Goal: Find specific page/section: Find specific page/section

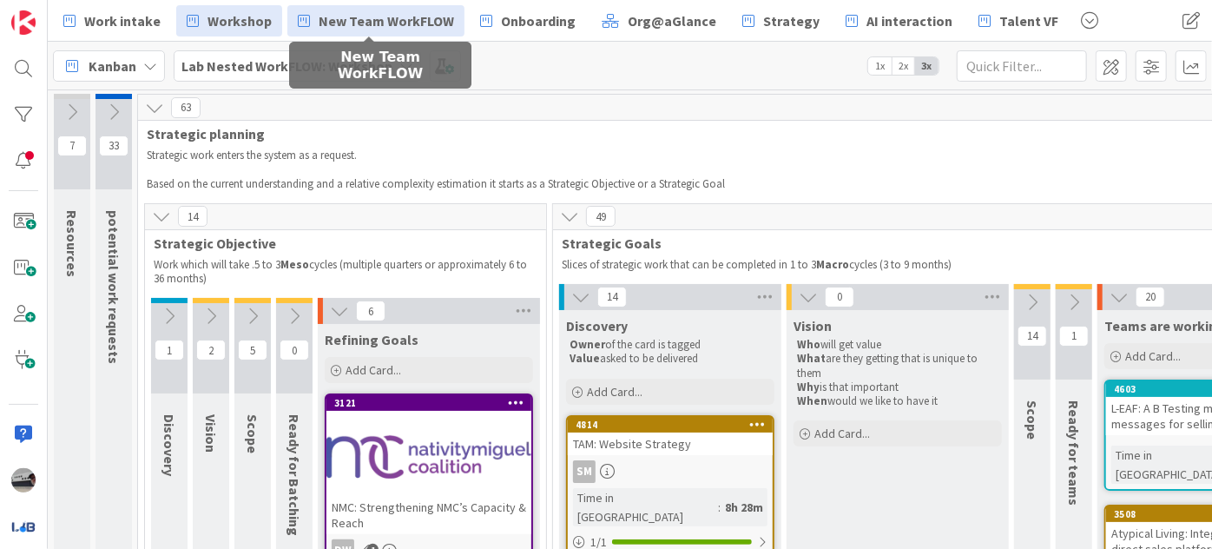
scroll to position [0, 296]
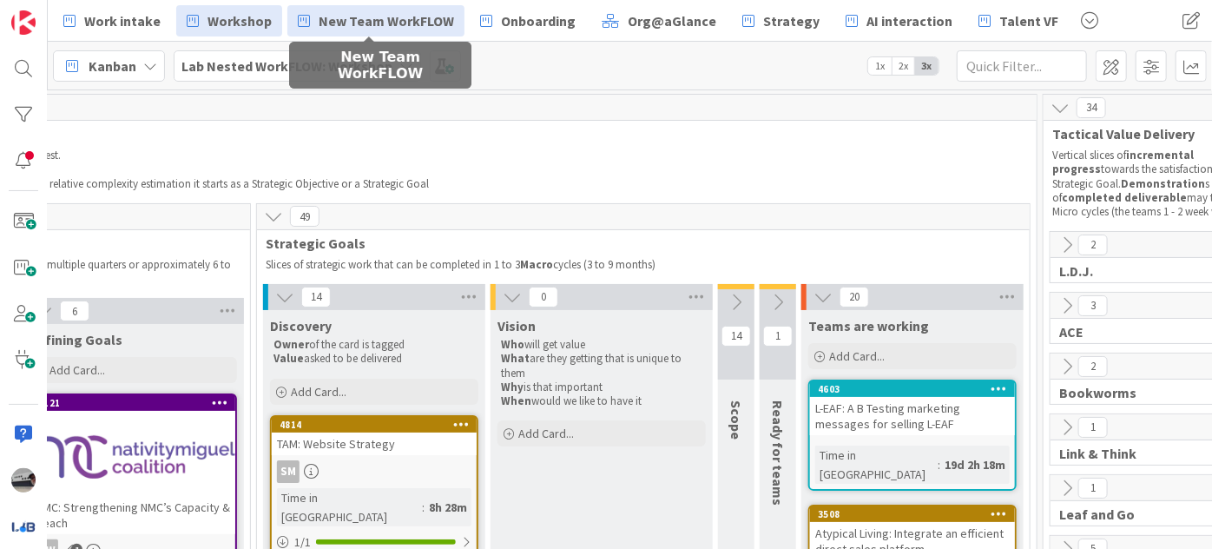
drag, startPoint x: 0, startPoint y: 0, endPoint x: 423, endPoint y: 8, distance: 422.8
click at [423, 8] on link "New Team WorkFLOW" at bounding box center [375, 20] width 177 height 31
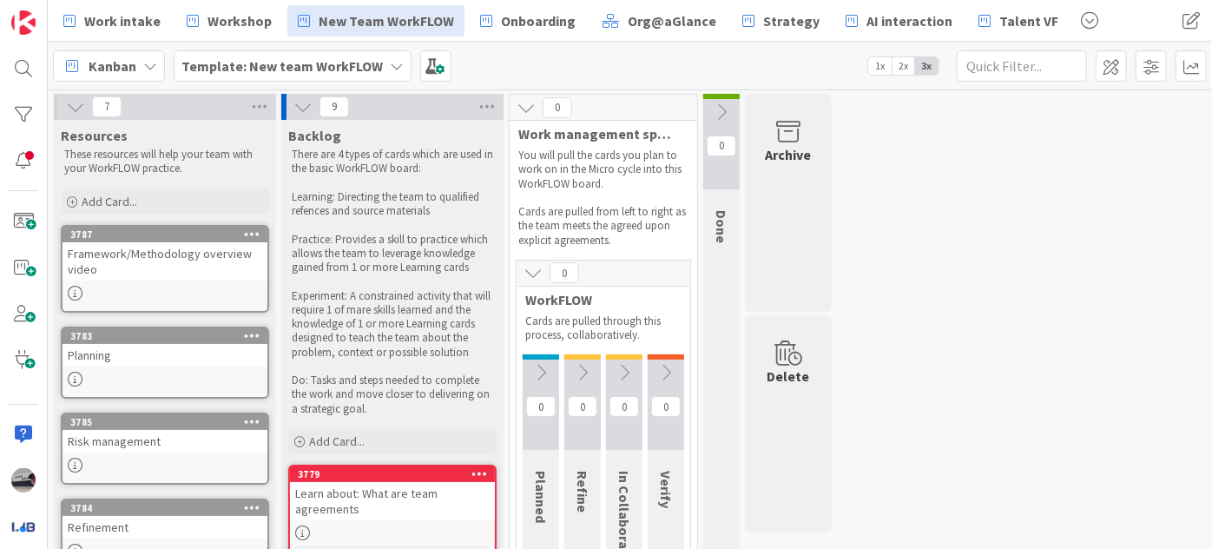
click at [541, 364] on icon at bounding box center [540, 372] width 19 height 19
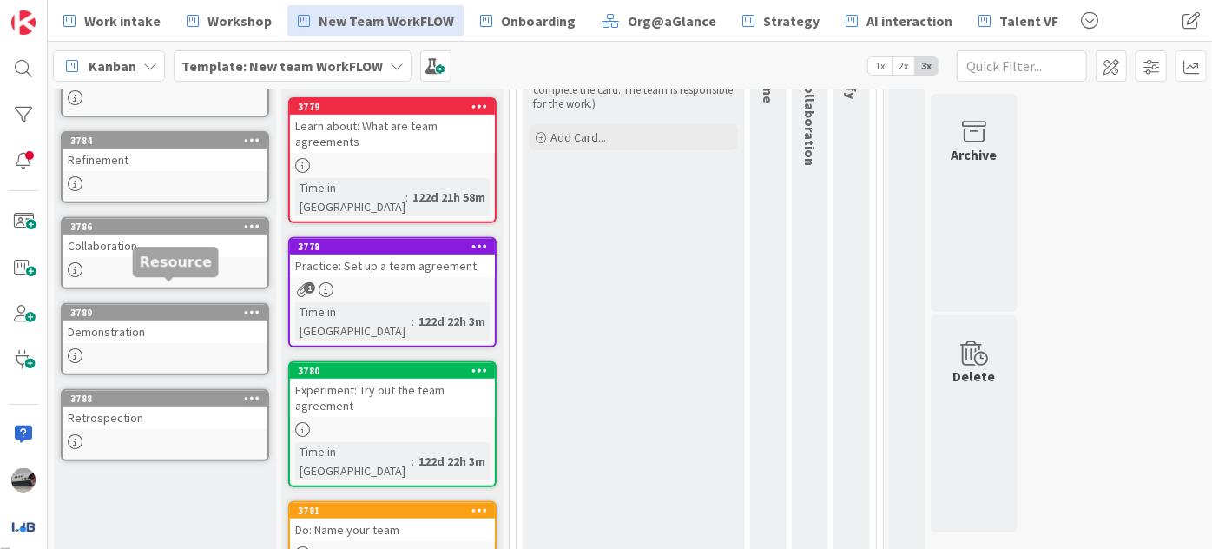
scroll to position [394, 0]
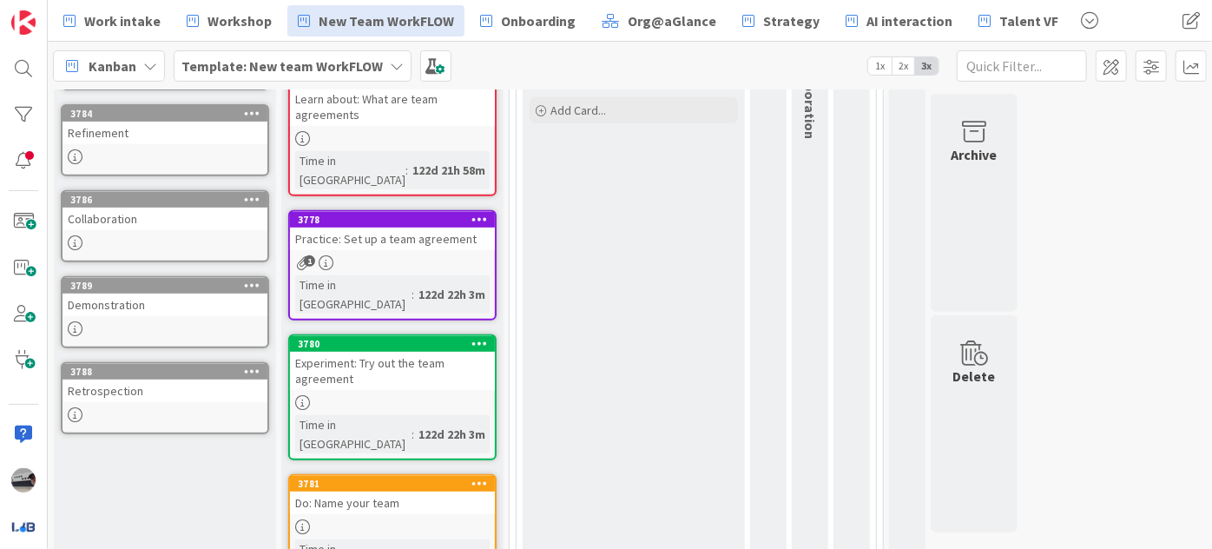
click at [157, 379] on div "Retrospection" at bounding box center [164, 390] width 205 height 23
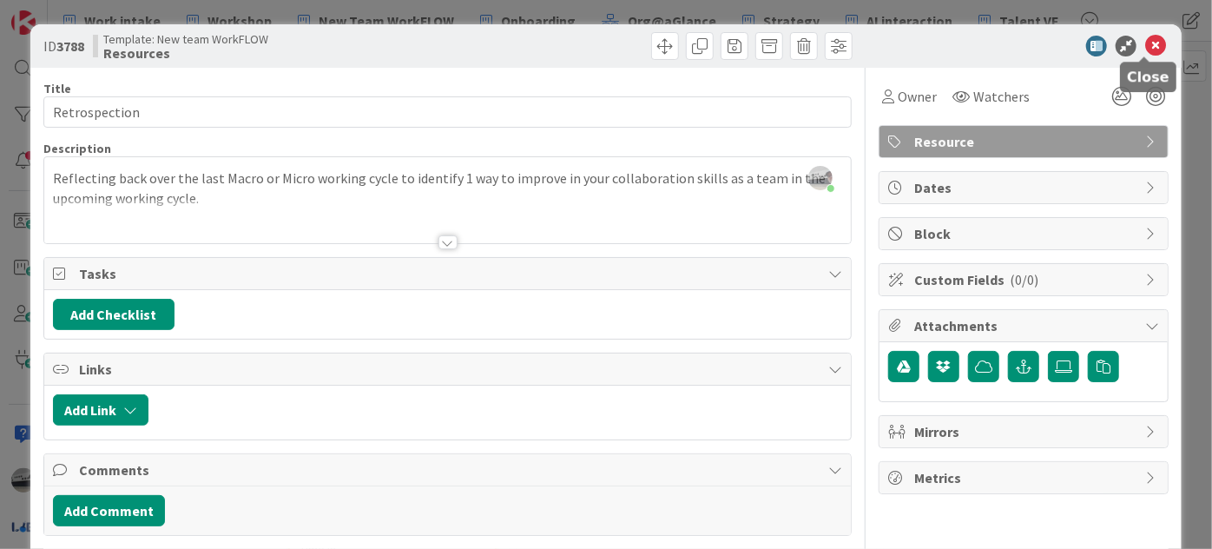
click at [1145, 40] on icon at bounding box center [1155, 46] width 21 height 21
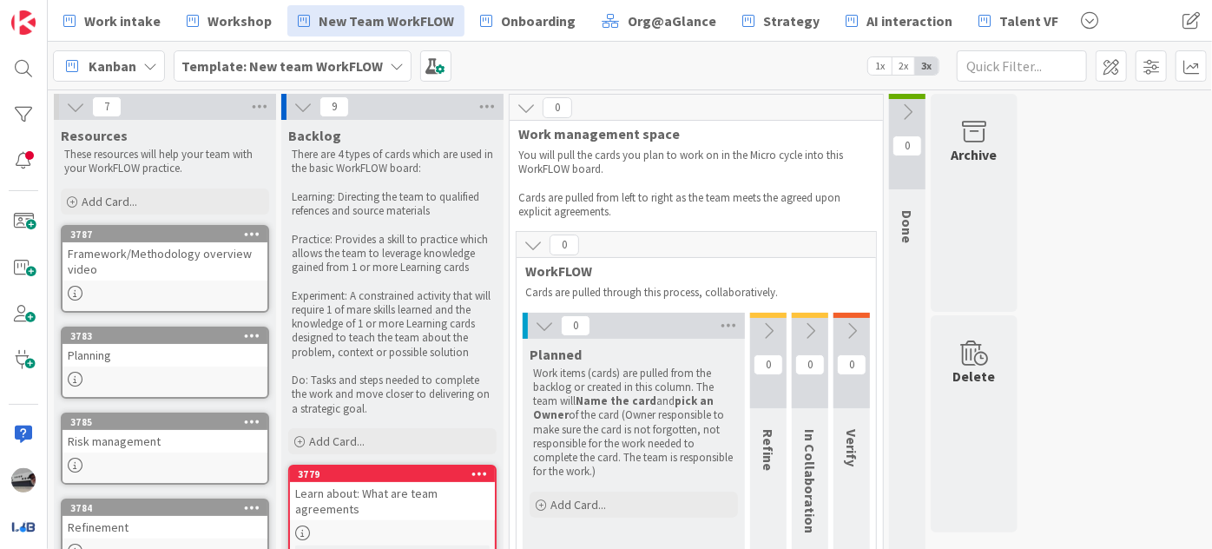
click at [199, 259] on div "Framework/Methodology overview video" at bounding box center [164, 261] width 205 height 38
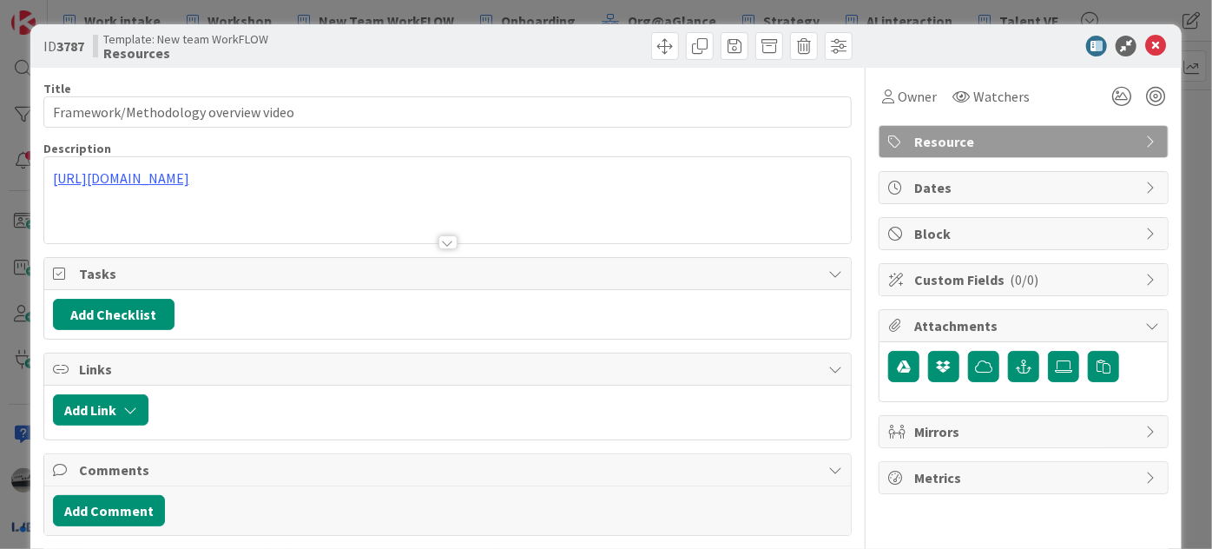
click at [446, 242] on div at bounding box center [447, 242] width 19 height 14
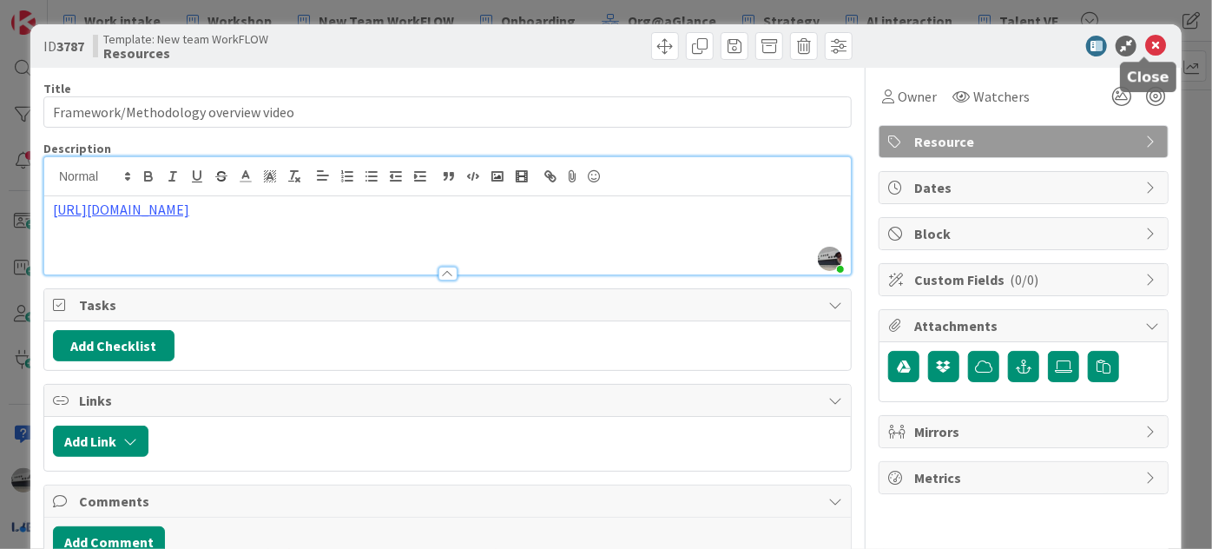
click at [1147, 43] on icon at bounding box center [1155, 46] width 21 height 21
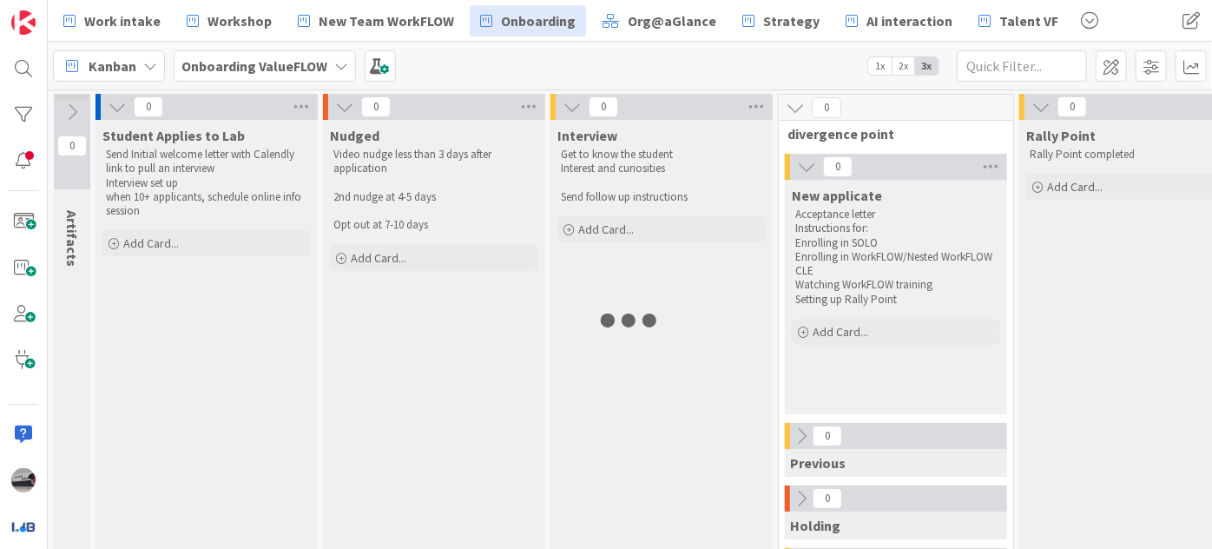
click at [259, 57] on b "Onboarding ValueFLOW" at bounding box center [254, 65] width 146 height 17
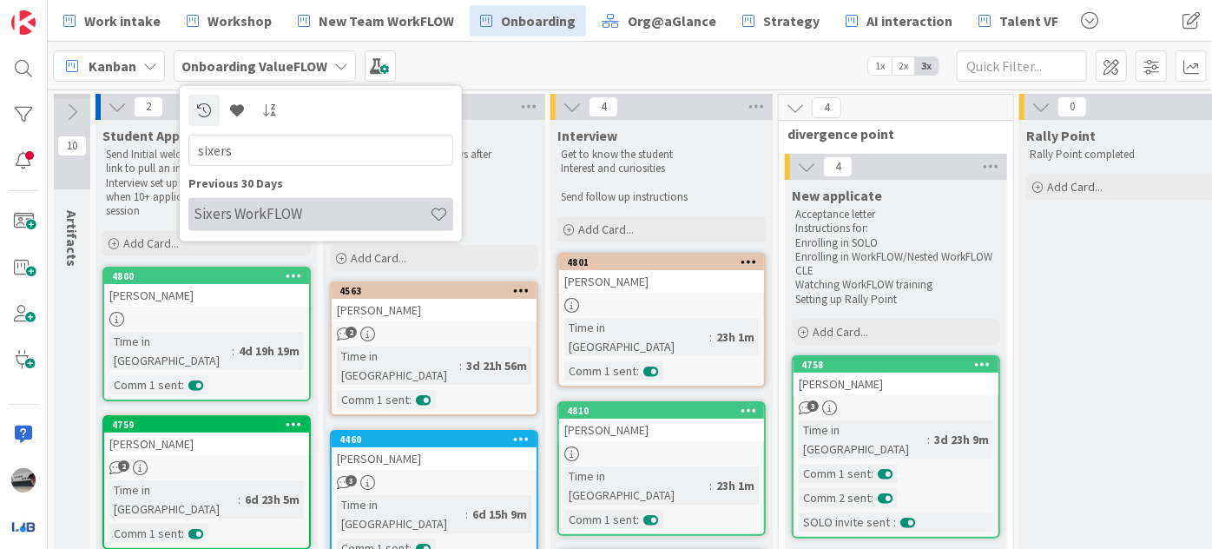
type input "sixers"
click at [254, 212] on h4 "Sixers WorkFLOW" at bounding box center [312, 213] width 236 height 17
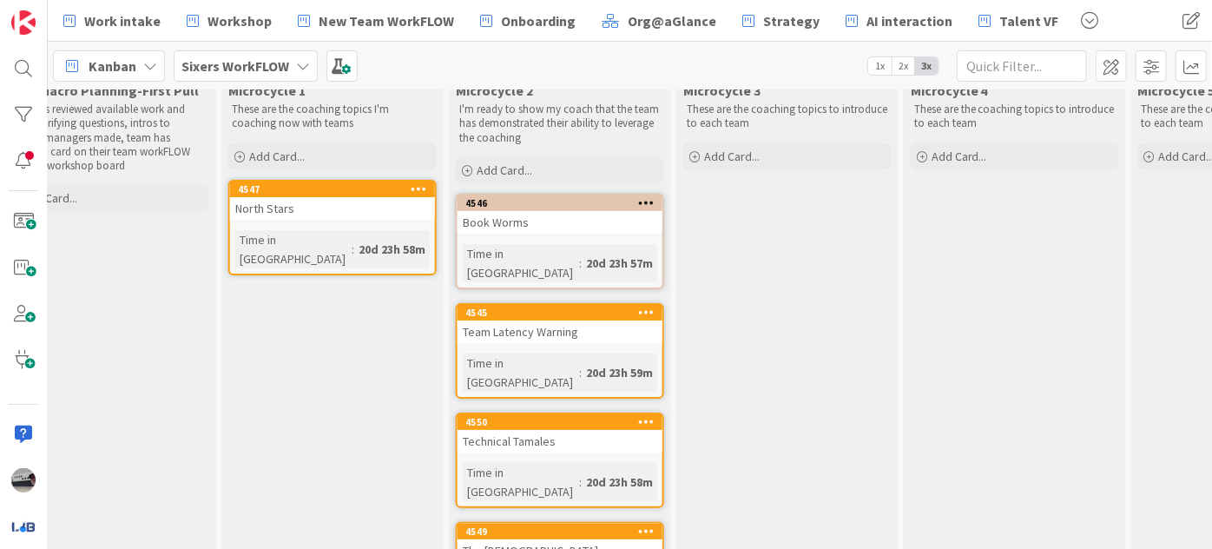
scroll to position [0, 742]
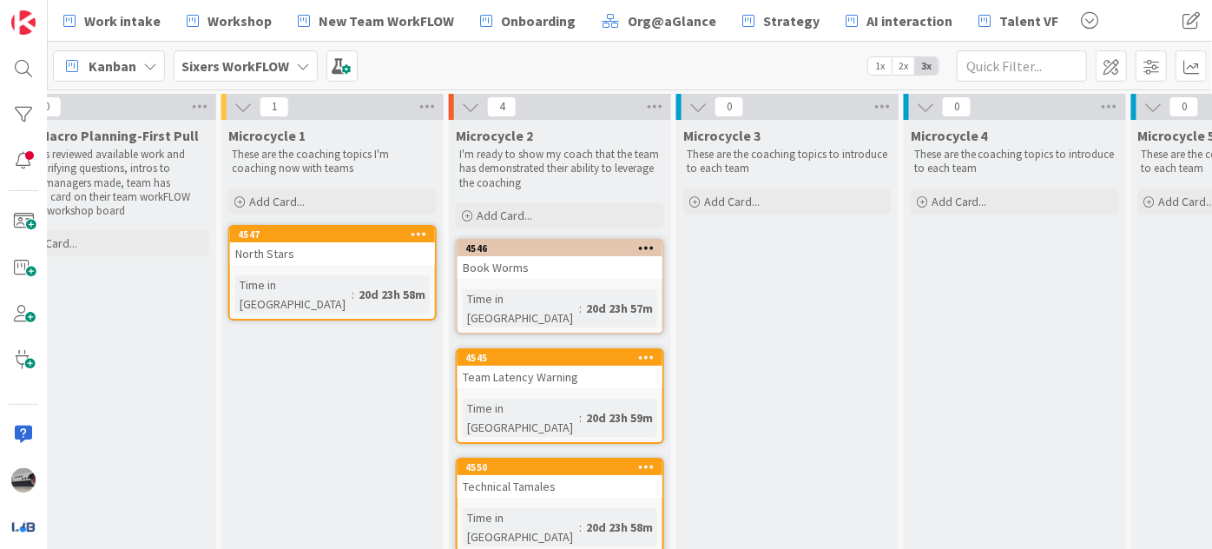
click at [543, 268] on div "Book Worms" at bounding box center [559, 267] width 205 height 23
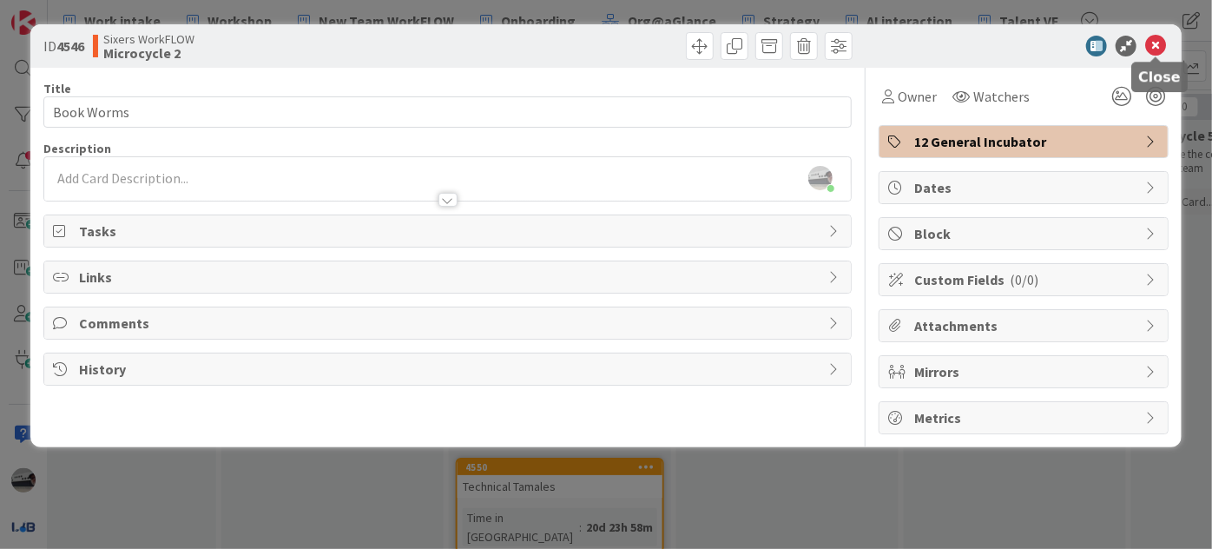
click at [1158, 48] on icon at bounding box center [1155, 46] width 21 height 21
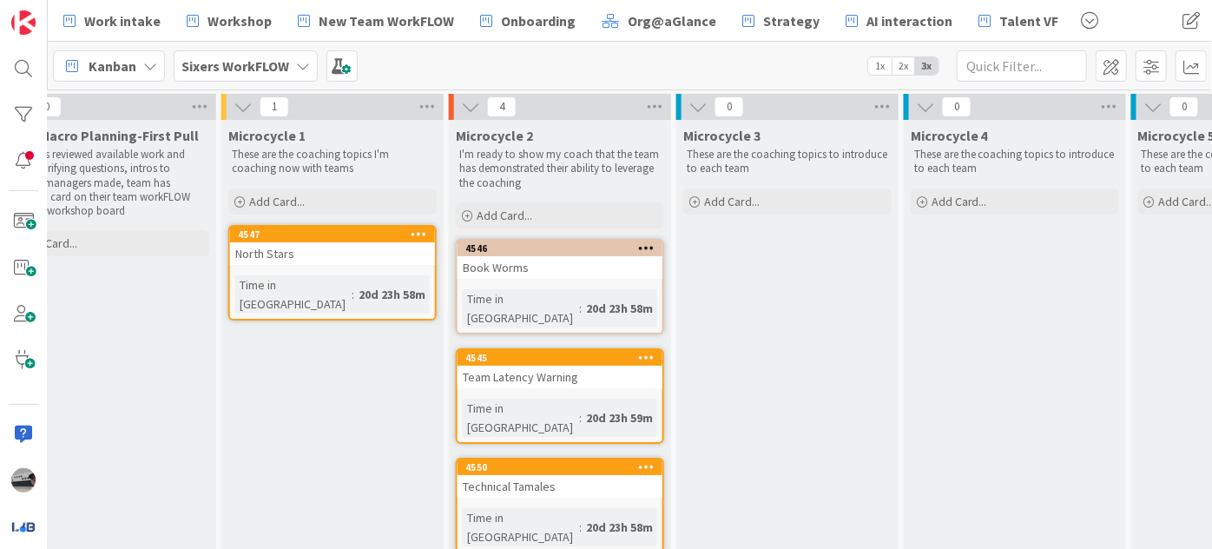
click at [520, 365] on div "Team Latency Warning" at bounding box center [559, 376] width 205 height 23
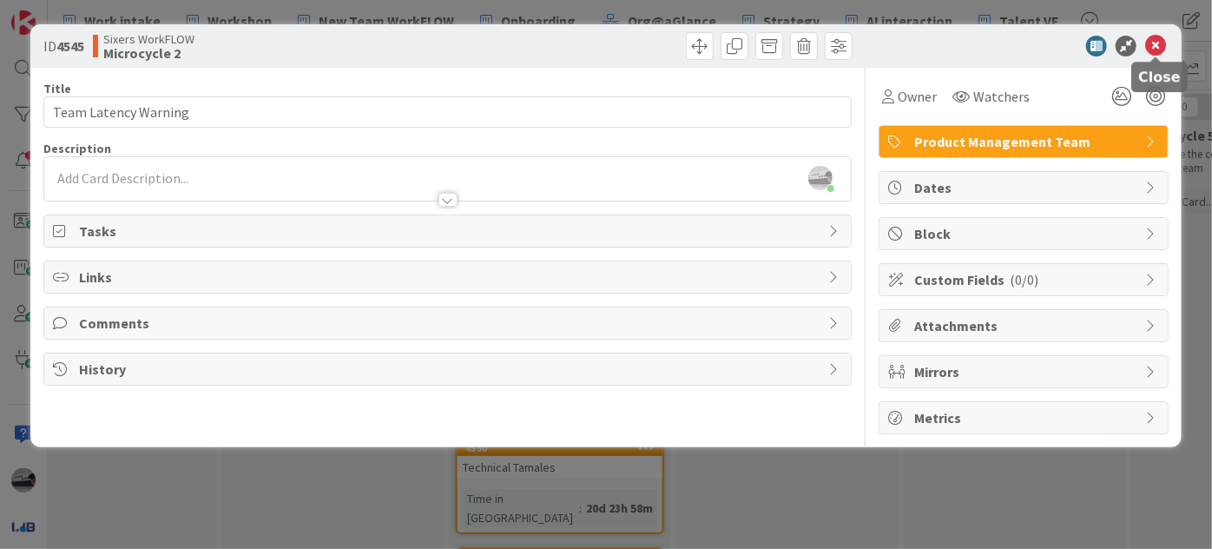
click at [1154, 43] on icon at bounding box center [1155, 46] width 21 height 21
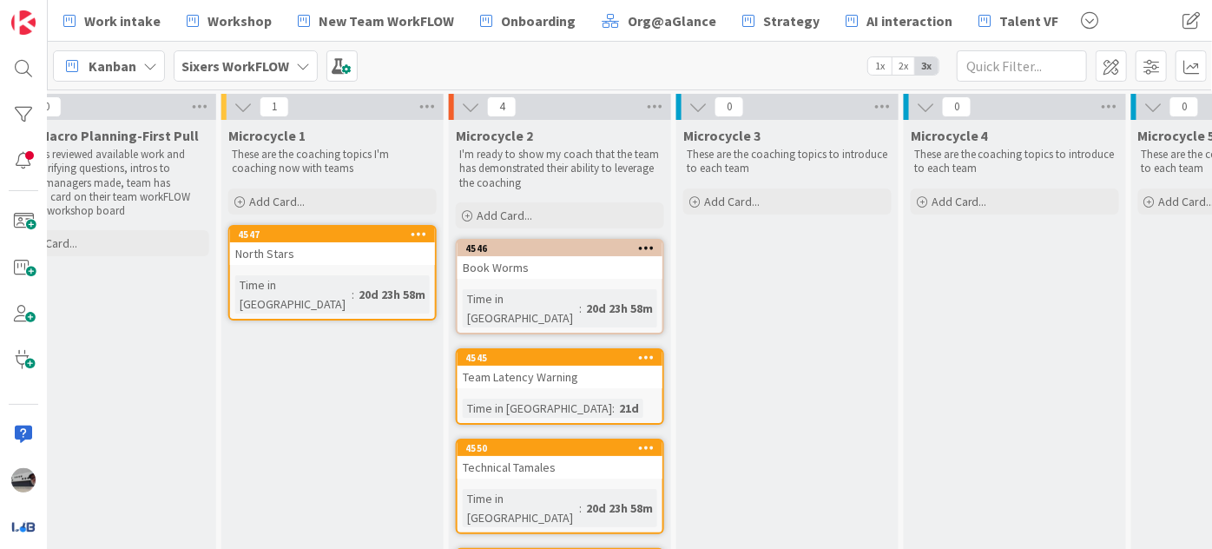
click at [518, 273] on div "Book Worms" at bounding box center [559, 267] width 205 height 23
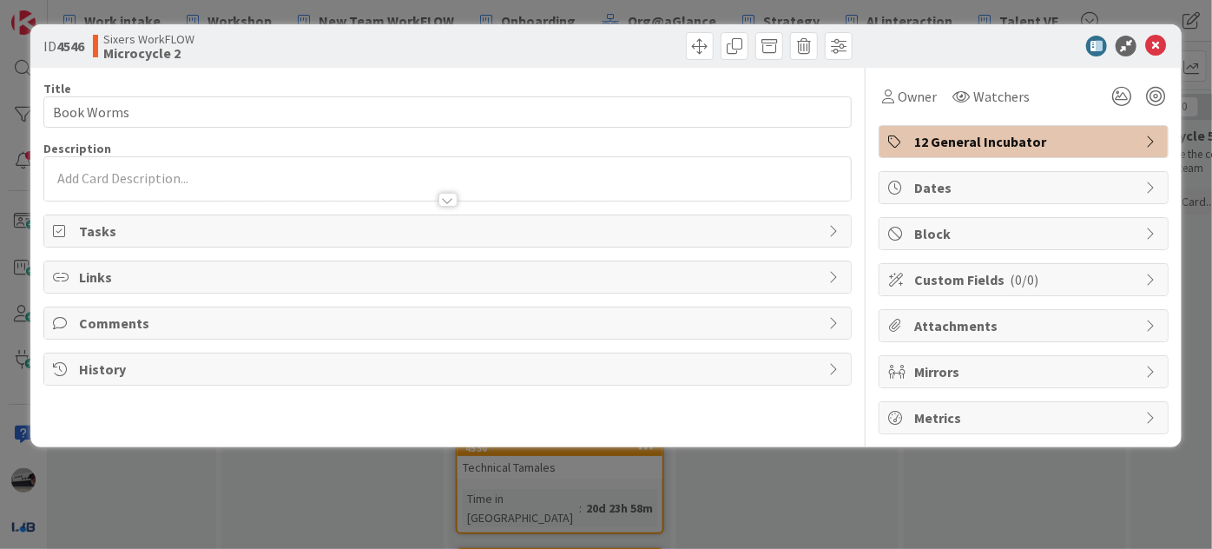
click at [1054, 131] on span "12 General Incubator" at bounding box center [1025, 141] width 222 height 21
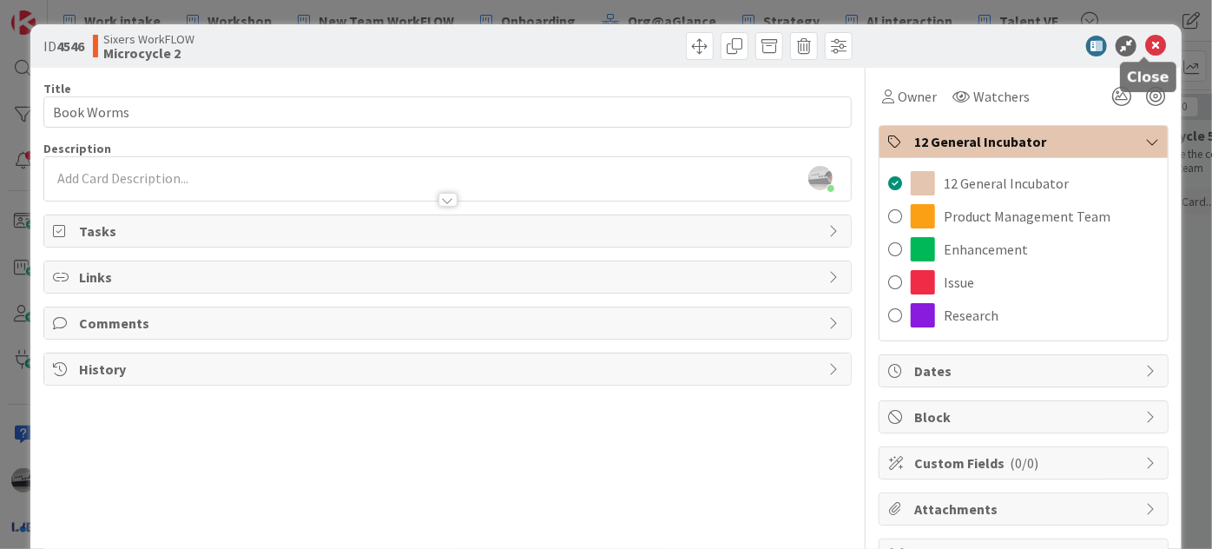
click at [1145, 45] on icon at bounding box center [1155, 46] width 21 height 21
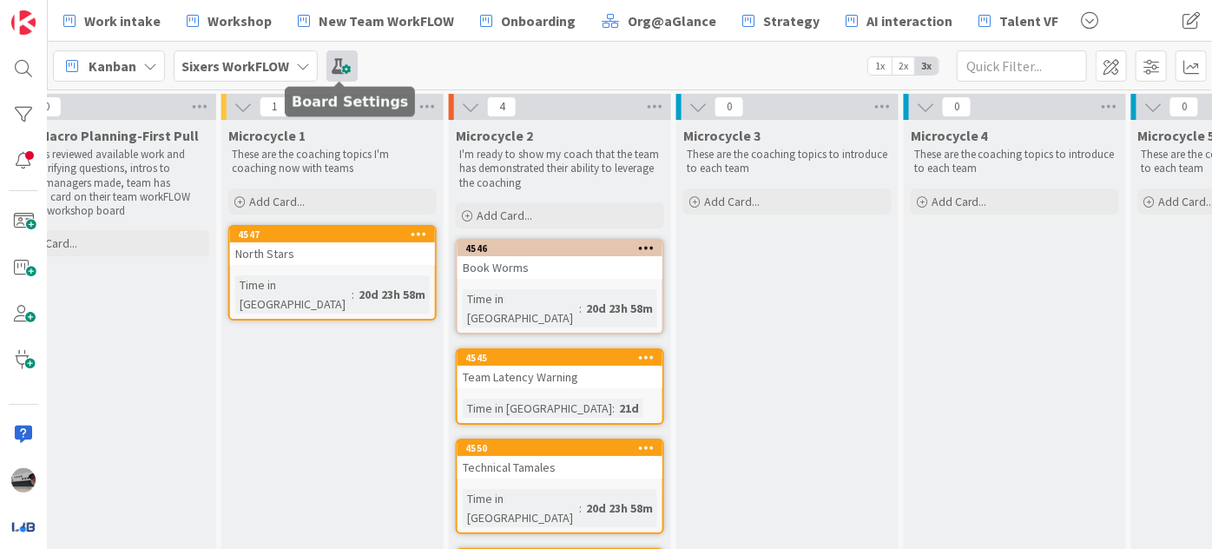
click at [335, 73] on span at bounding box center [341, 65] width 31 height 31
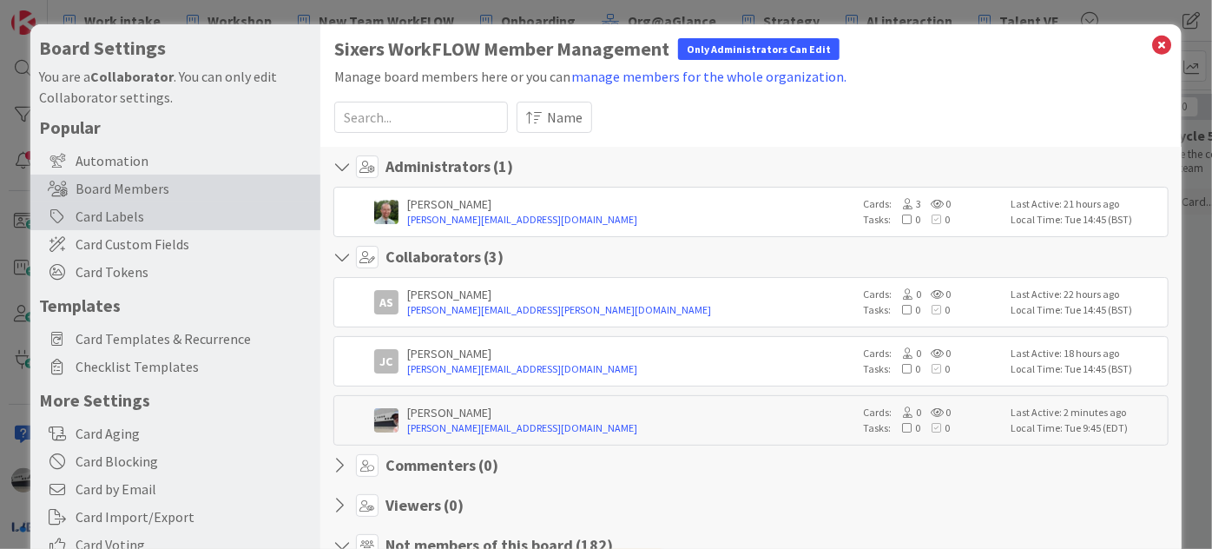
click at [144, 217] on div "Card Labels" at bounding box center [175, 216] width 290 height 28
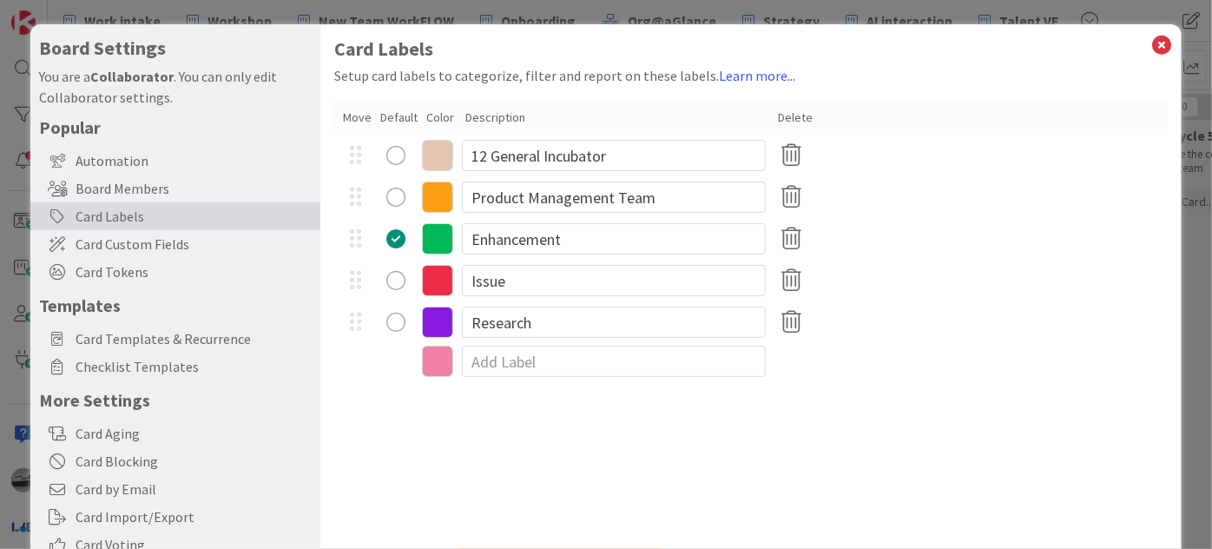
click at [445, 155] on icon at bounding box center [437, 155] width 31 height 31
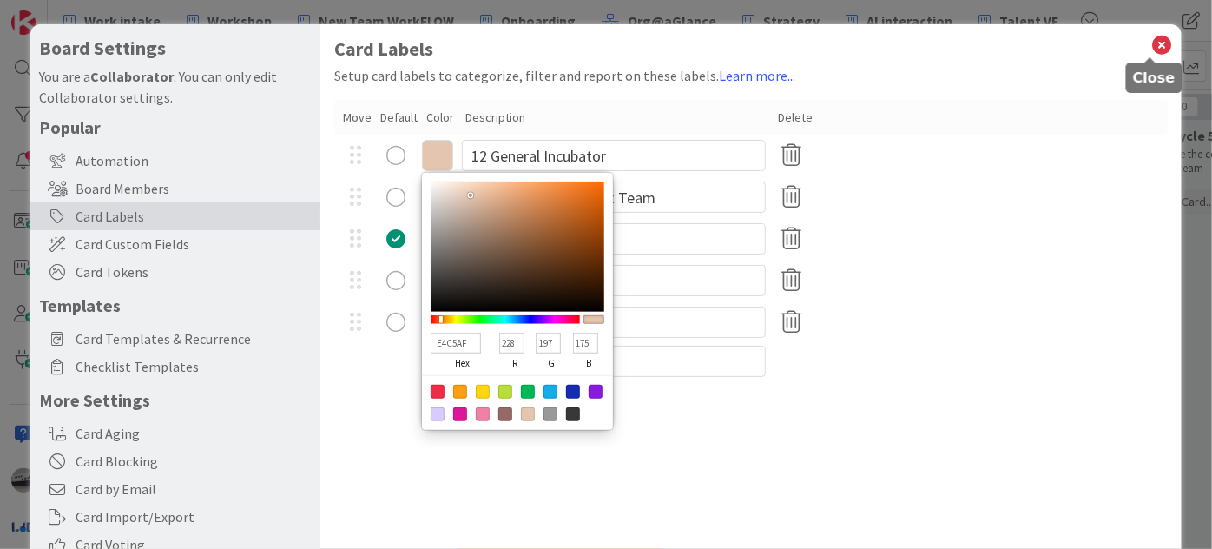
click at [1150, 36] on icon at bounding box center [1161, 45] width 23 height 24
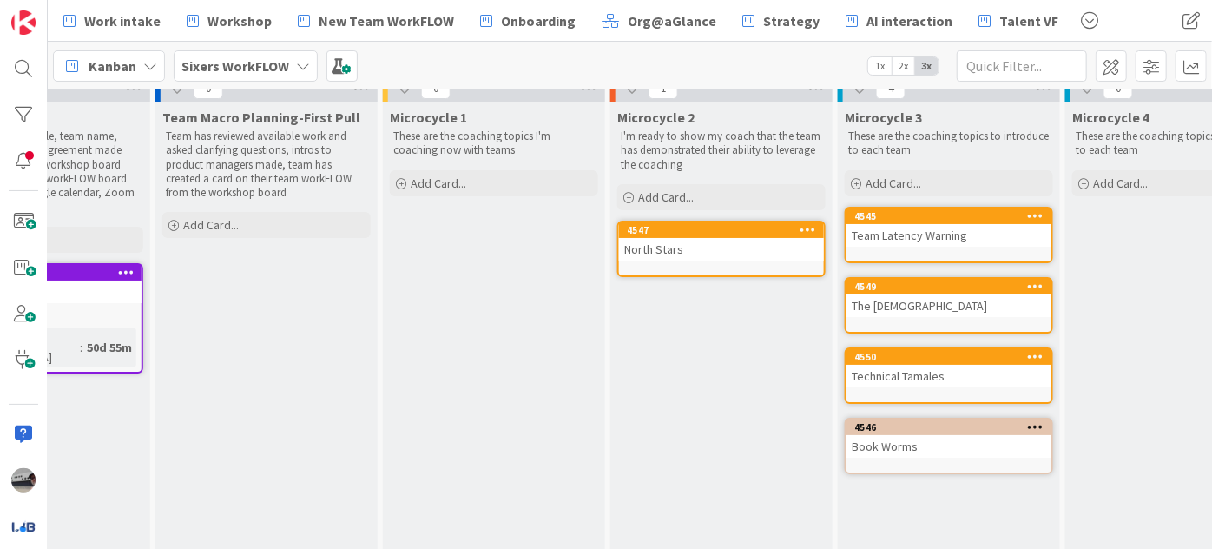
scroll to position [0, 581]
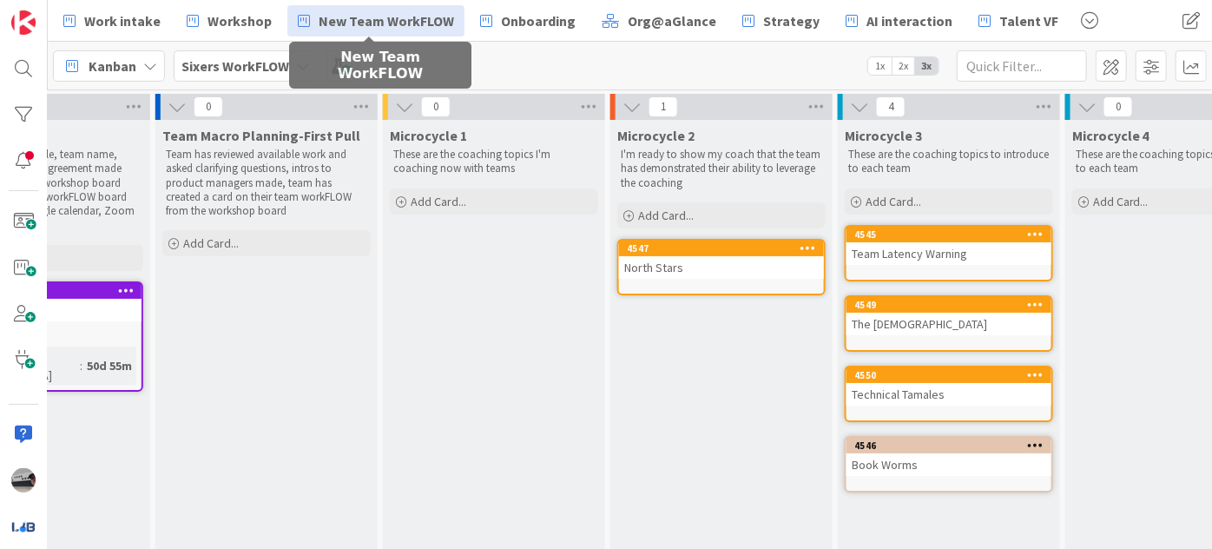
click at [403, 15] on span "New Team WorkFLOW" at bounding box center [386, 20] width 135 height 21
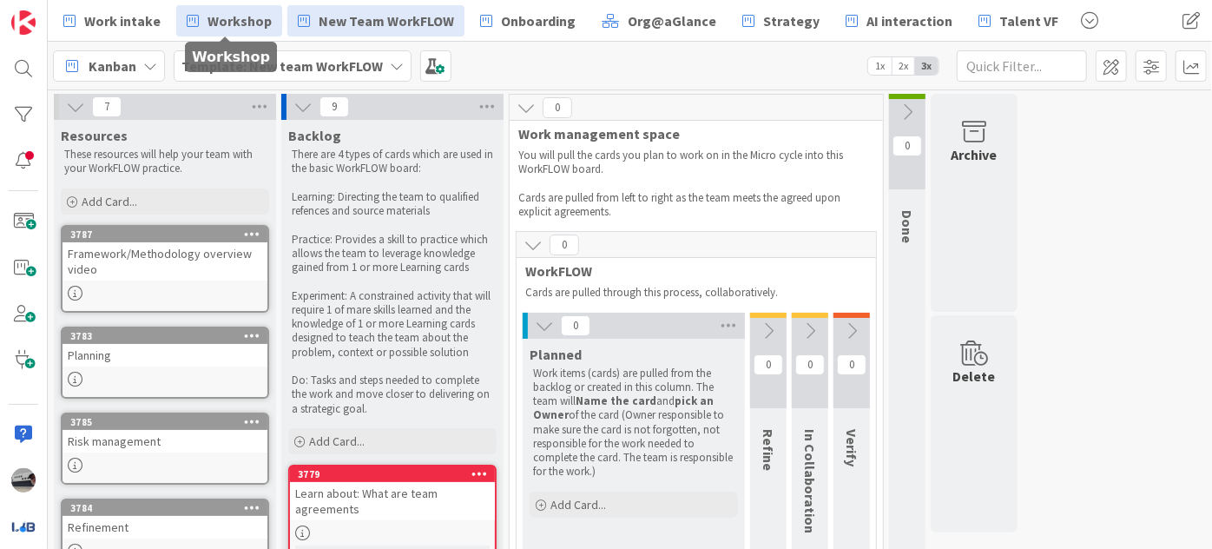
click at [245, 25] on span "Workshop" at bounding box center [239, 20] width 64 height 21
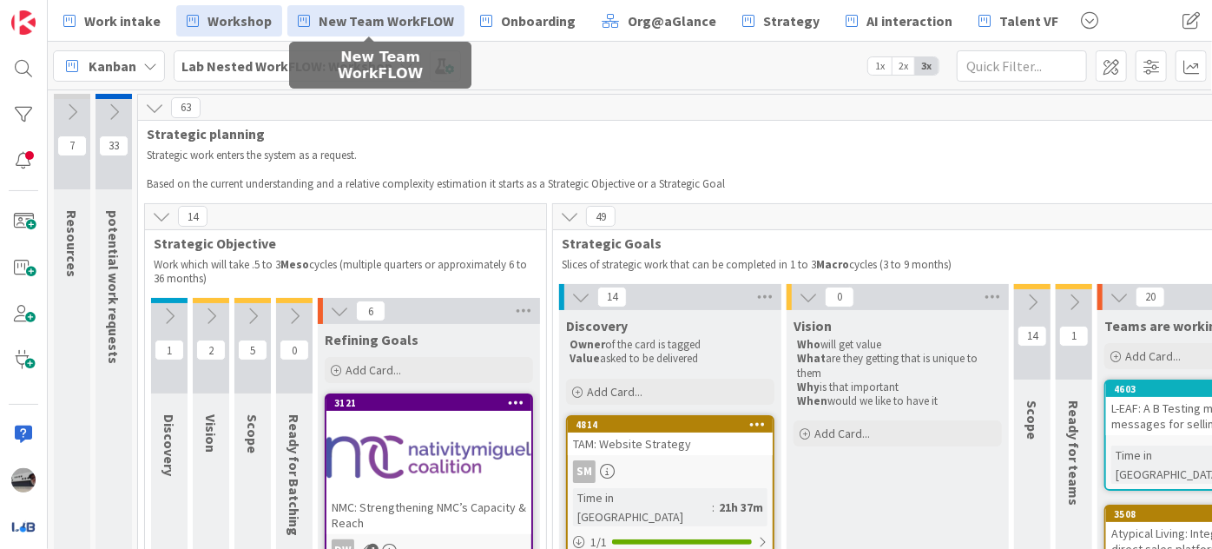
click at [385, 20] on span "New Team WorkFLOW" at bounding box center [386, 20] width 135 height 21
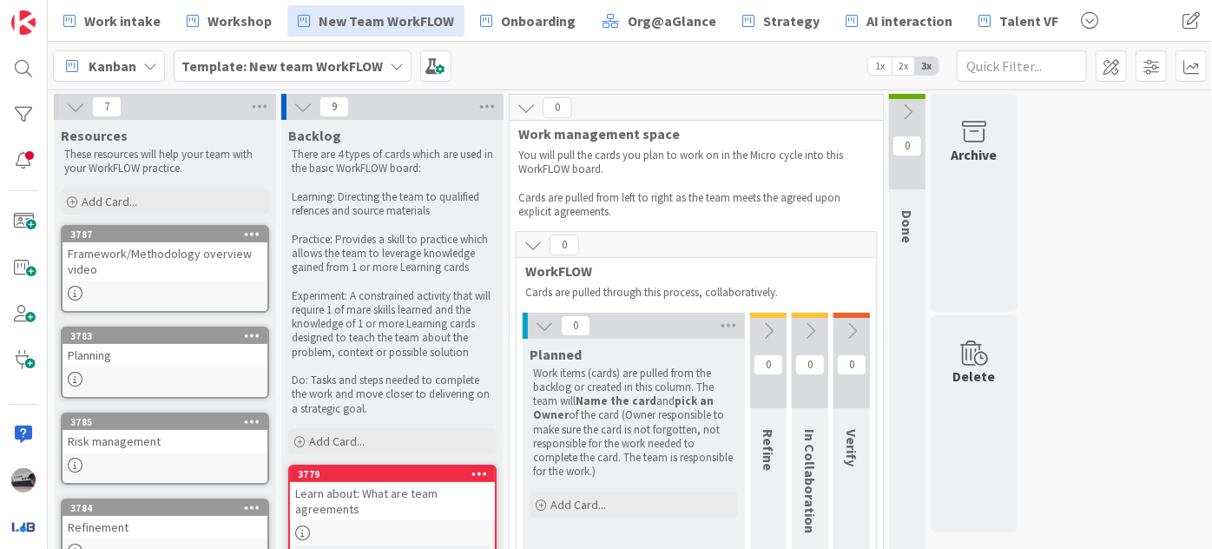
click at [227, 65] on b "Template: New team WorkFLOW" at bounding box center [281, 65] width 201 height 17
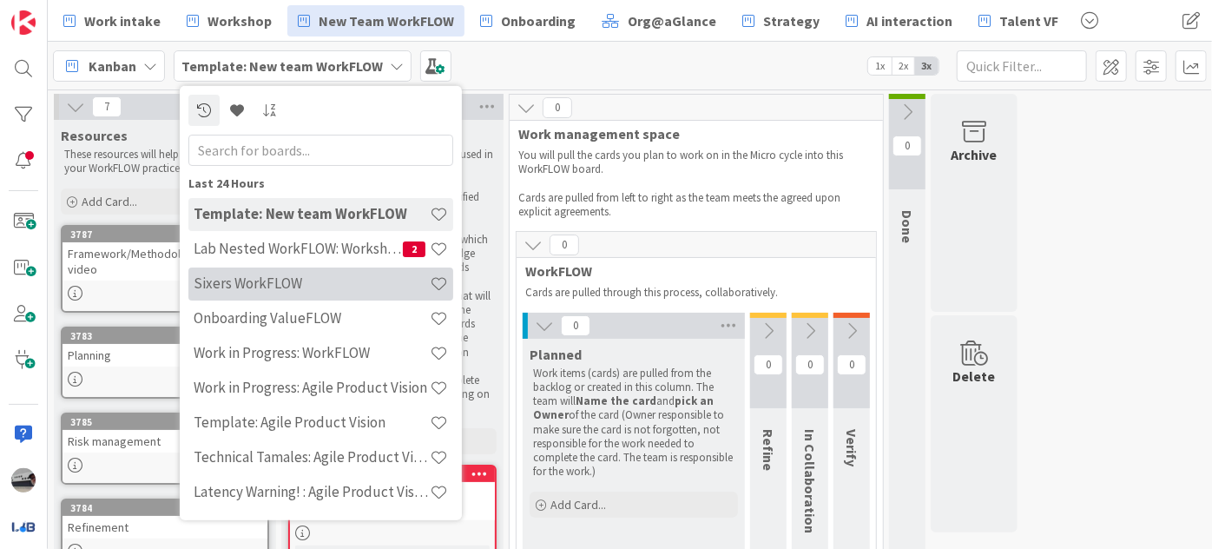
click at [306, 278] on h4 "Sixers WorkFLOW" at bounding box center [312, 282] width 236 height 17
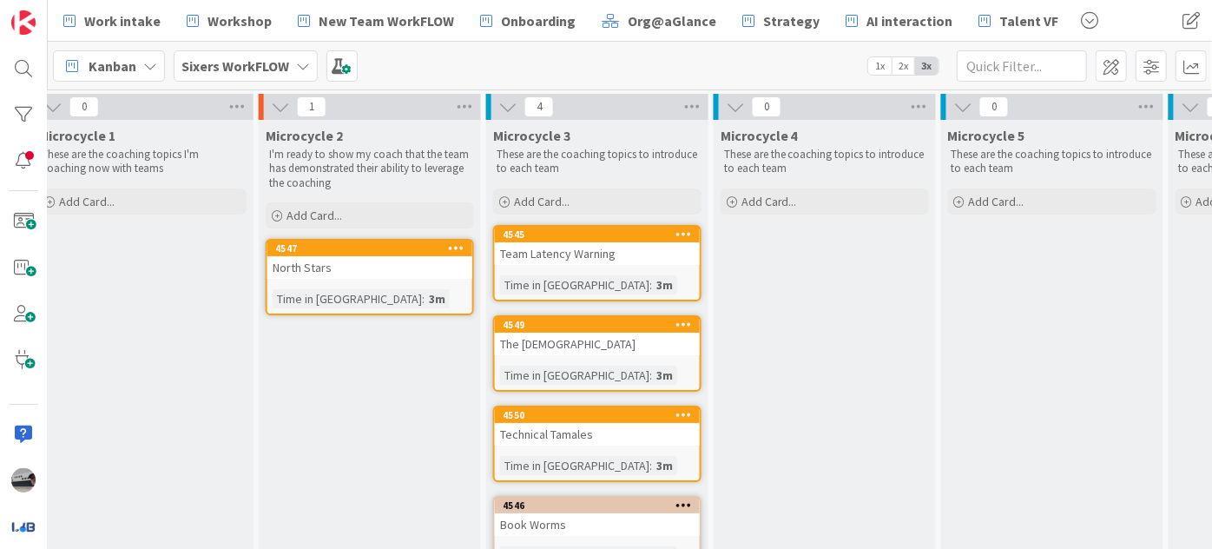
scroll to position [0, 935]
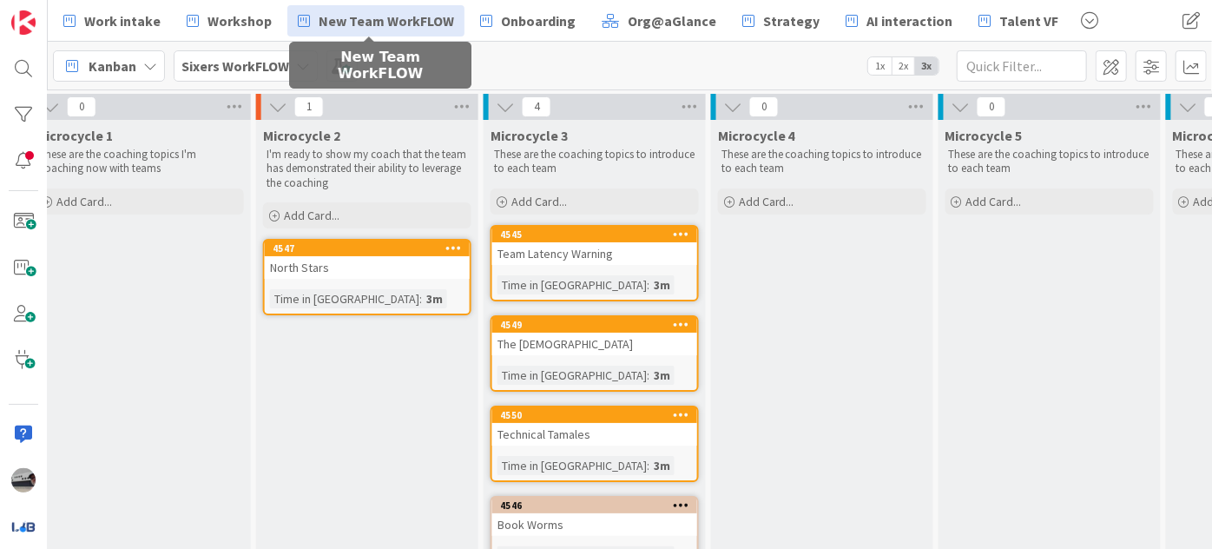
click at [367, 11] on span "New Team WorkFLOW" at bounding box center [386, 20] width 135 height 21
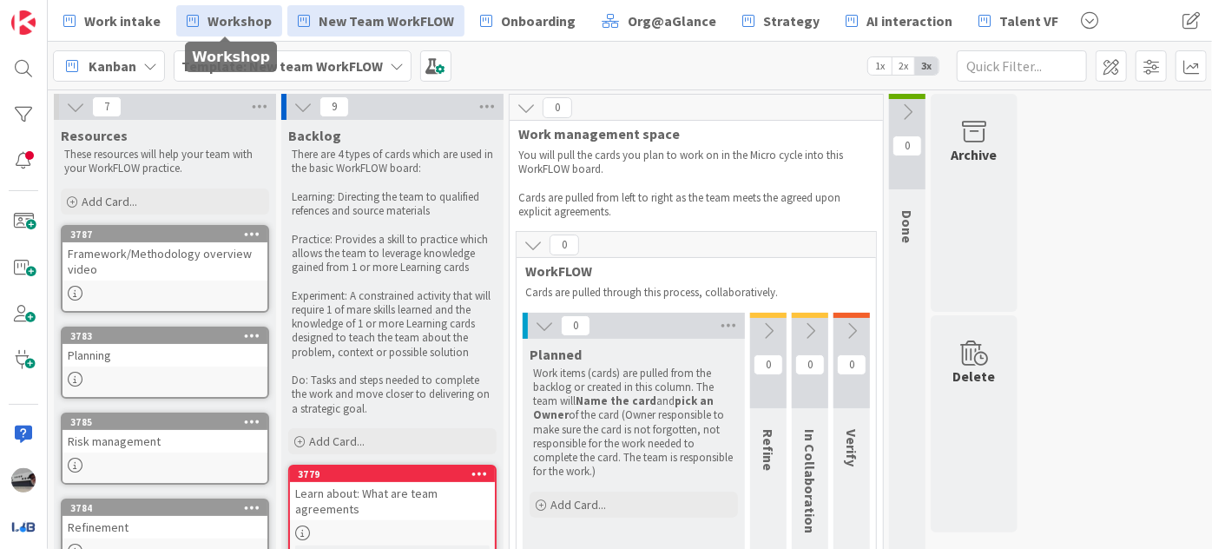
click at [243, 23] on span "Workshop" at bounding box center [239, 20] width 64 height 21
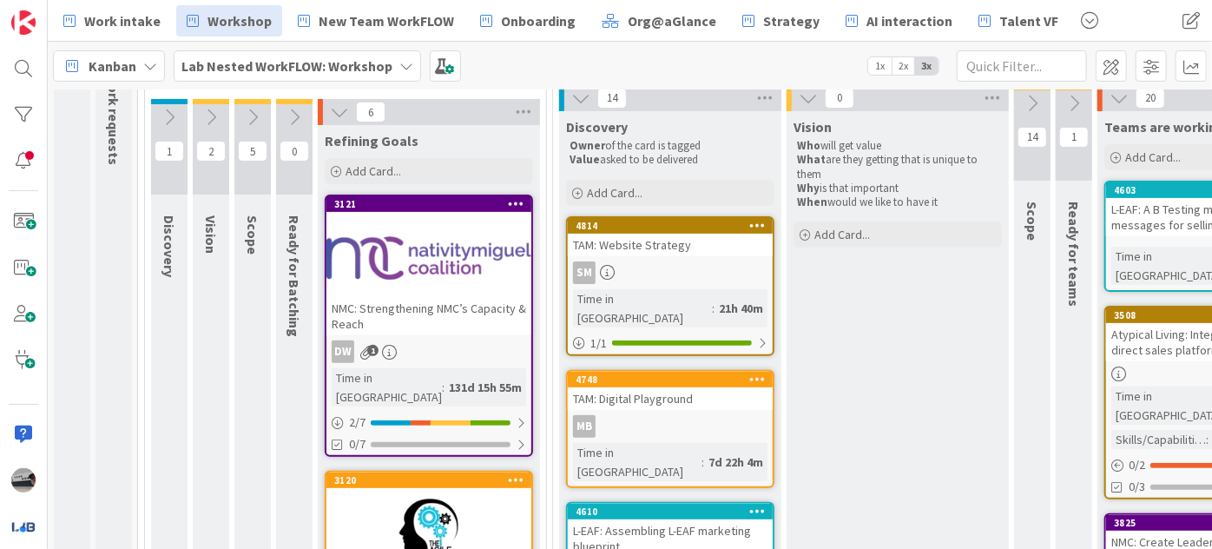
scroll to position [236, 0]
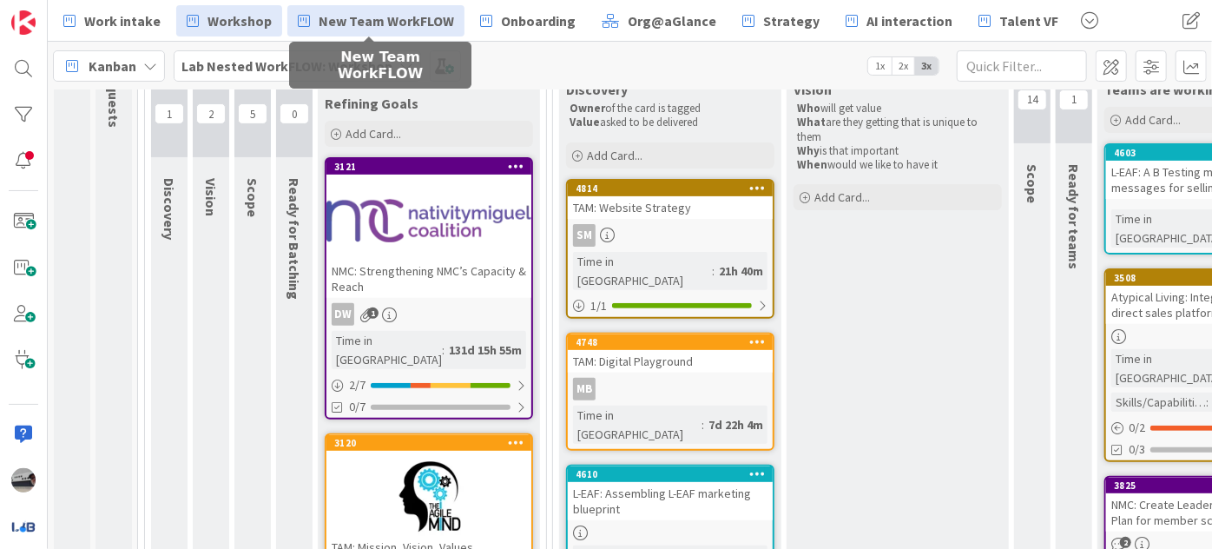
click at [385, 24] on span "New Team WorkFLOW" at bounding box center [386, 20] width 135 height 21
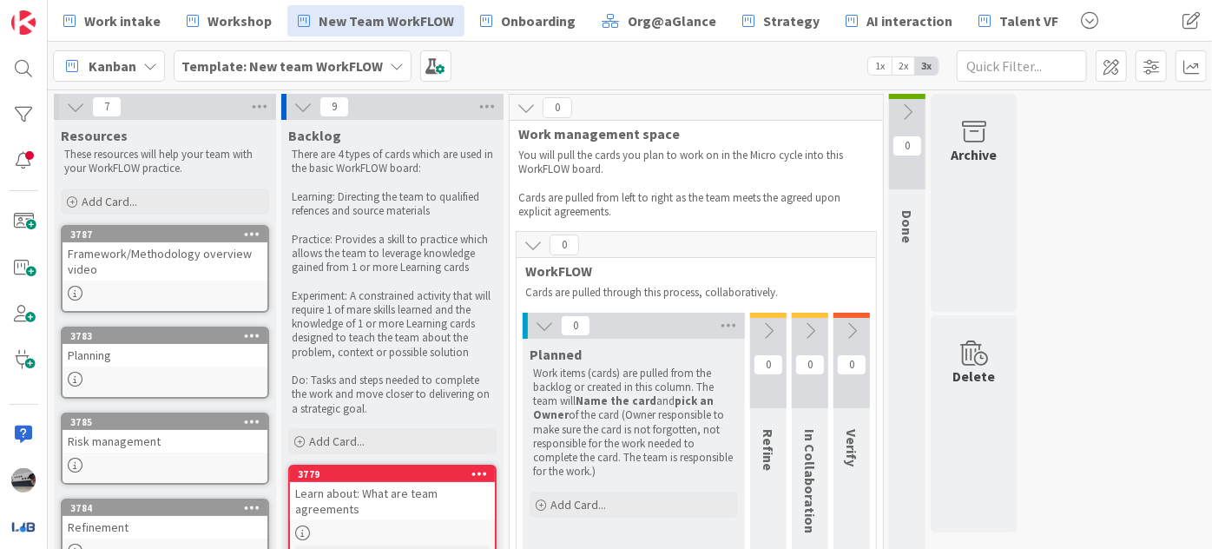
click at [392, 56] on div "Template: New team WorkFLOW" at bounding box center [293, 65] width 238 height 31
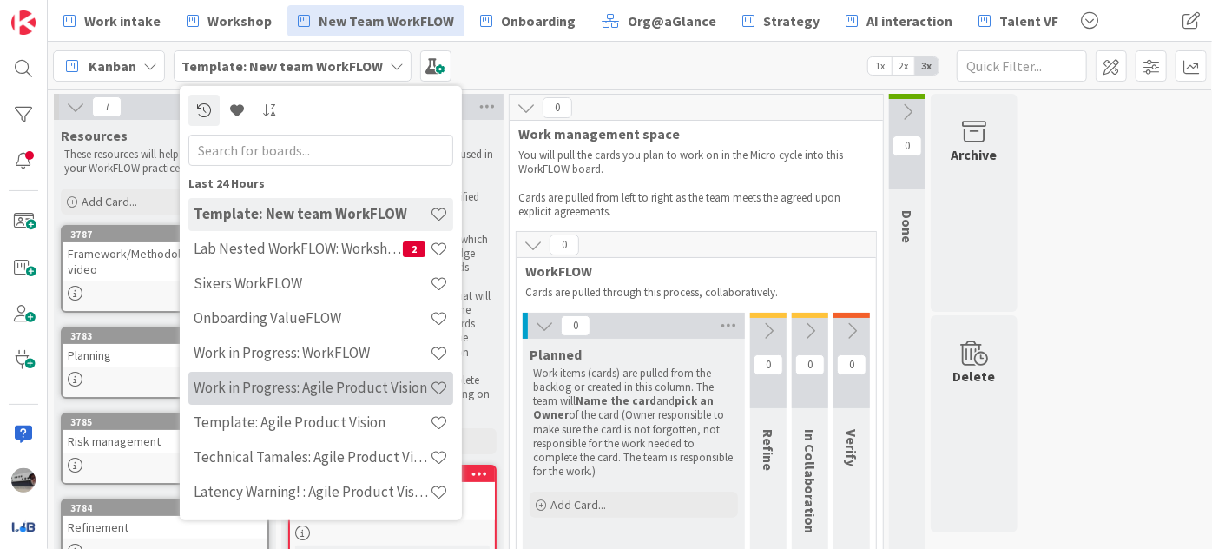
click at [359, 396] on div "Work in Progress: Agile Product Vision" at bounding box center [320, 387] width 265 height 33
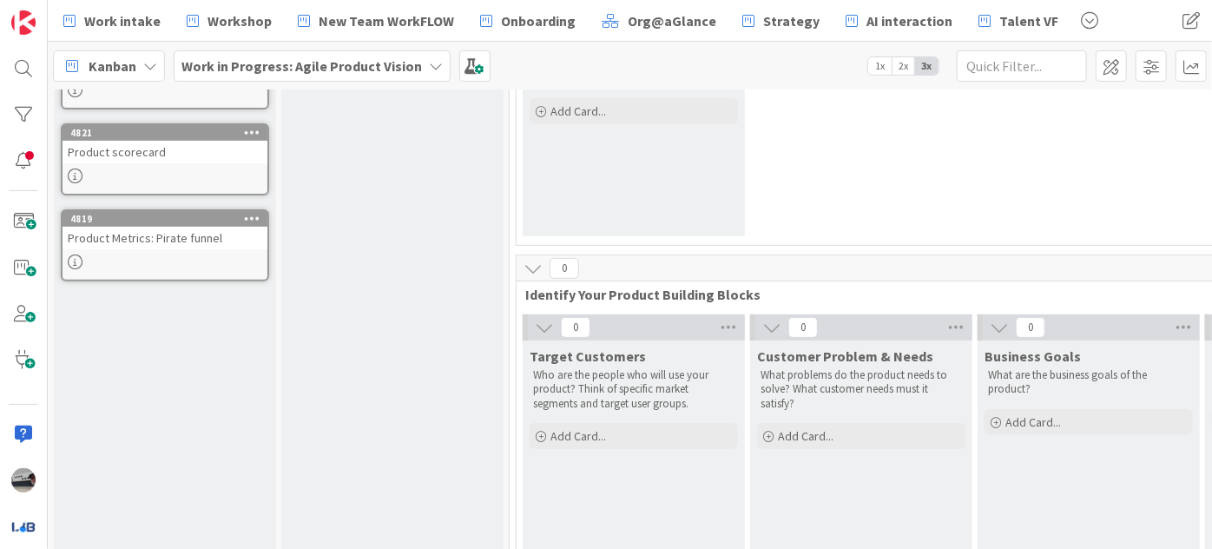
scroll to position [301, 0]
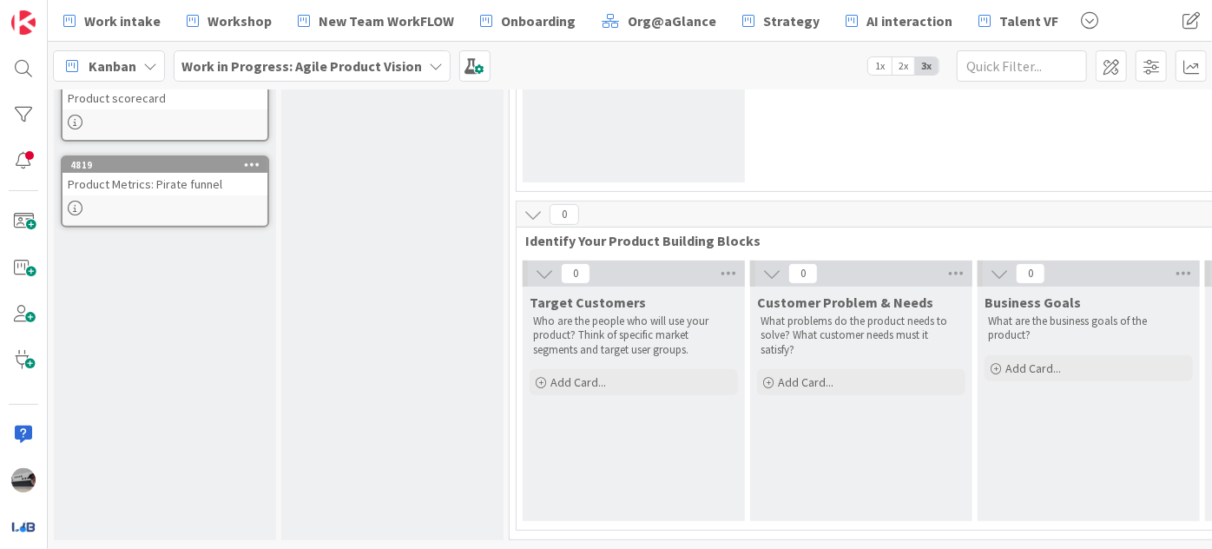
click at [538, 264] on icon at bounding box center [544, 273] width 19 height 19
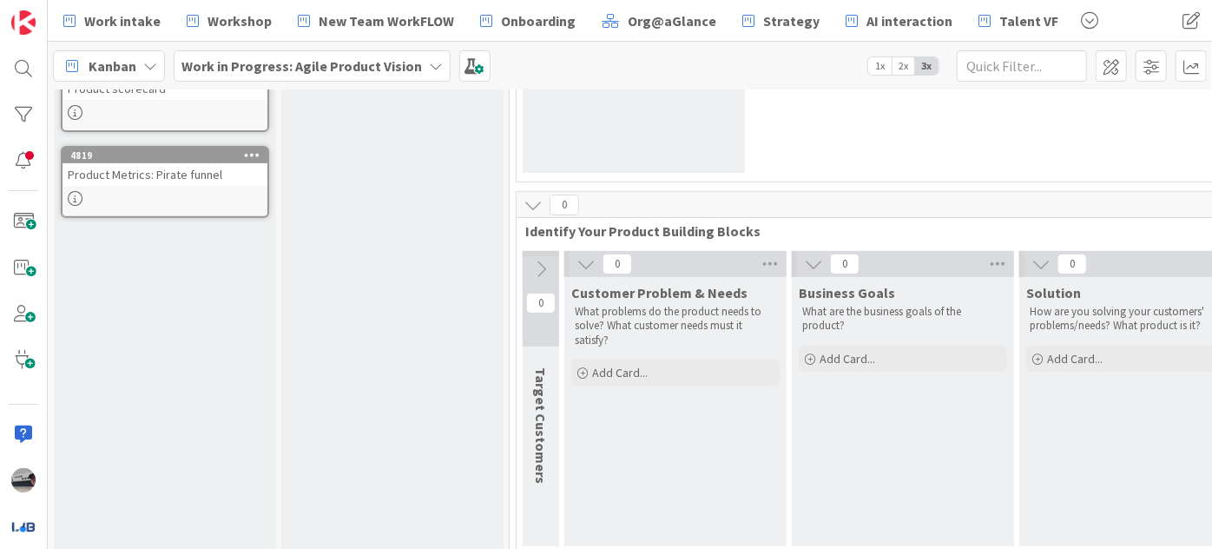
click at [585, 266] on icon at bounding box center [585, 263] width 19 height 19
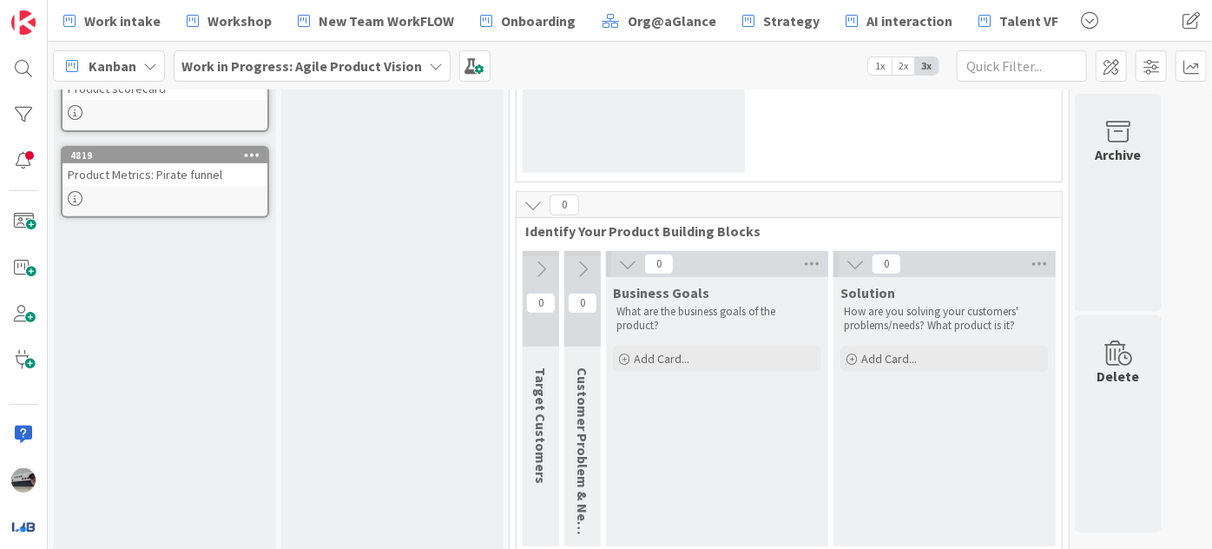
click at [625, 260] on icon at bounding box center [627, 263] width 19 height 19
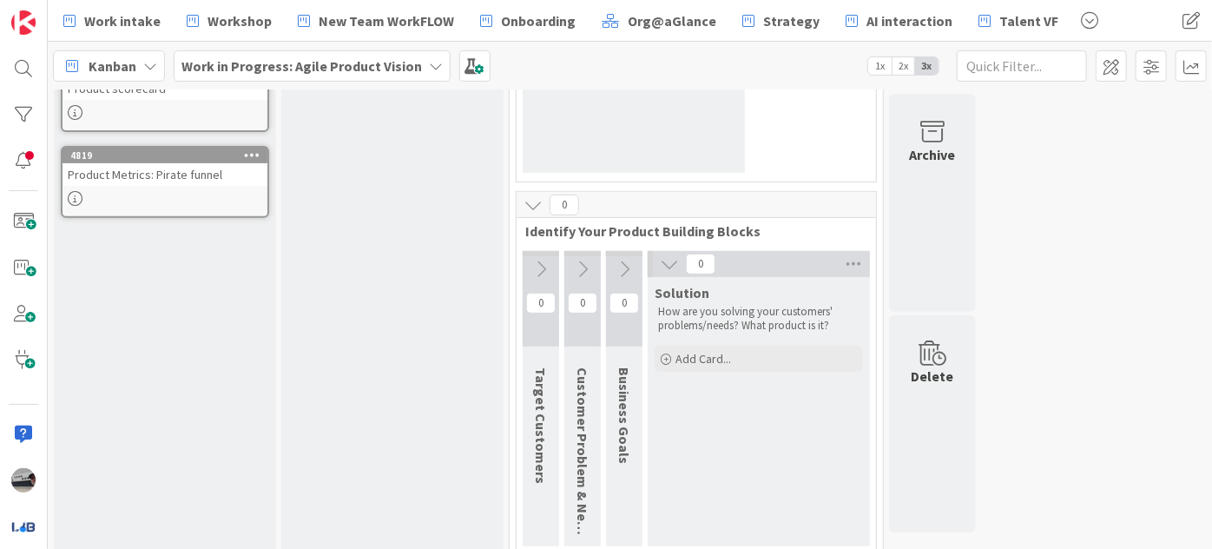
click at [662, 260] on icon at bounding box center [669, 263] width 19 height 19
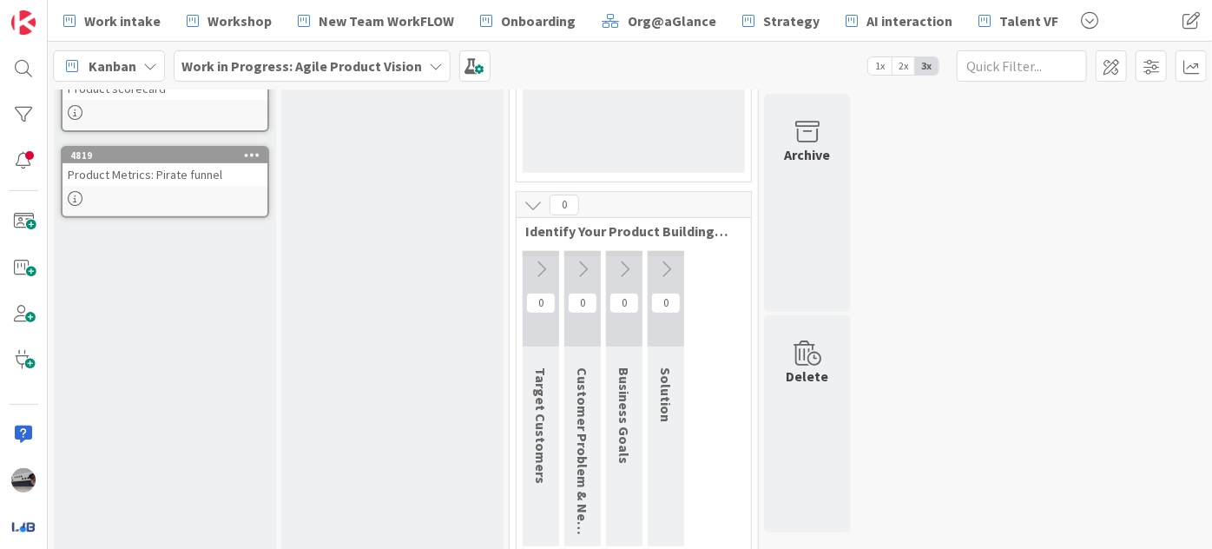
click at [536, 264] on icon at bounding box center [540, 269] width 19 height 19
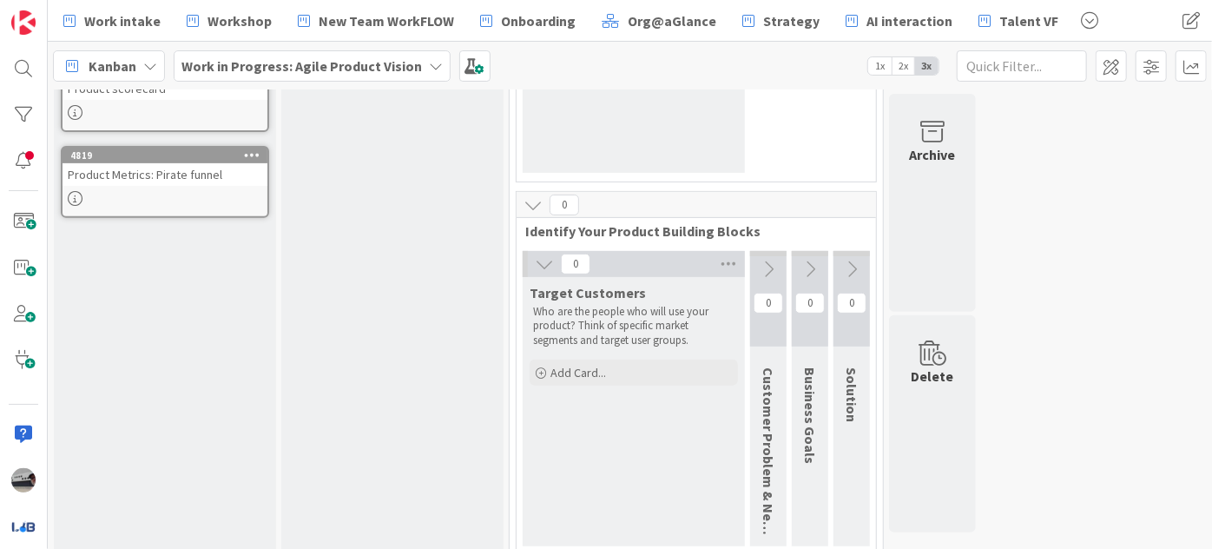
click at [761, 261] on icon at bounding box center [768, 269] width 19 height 19
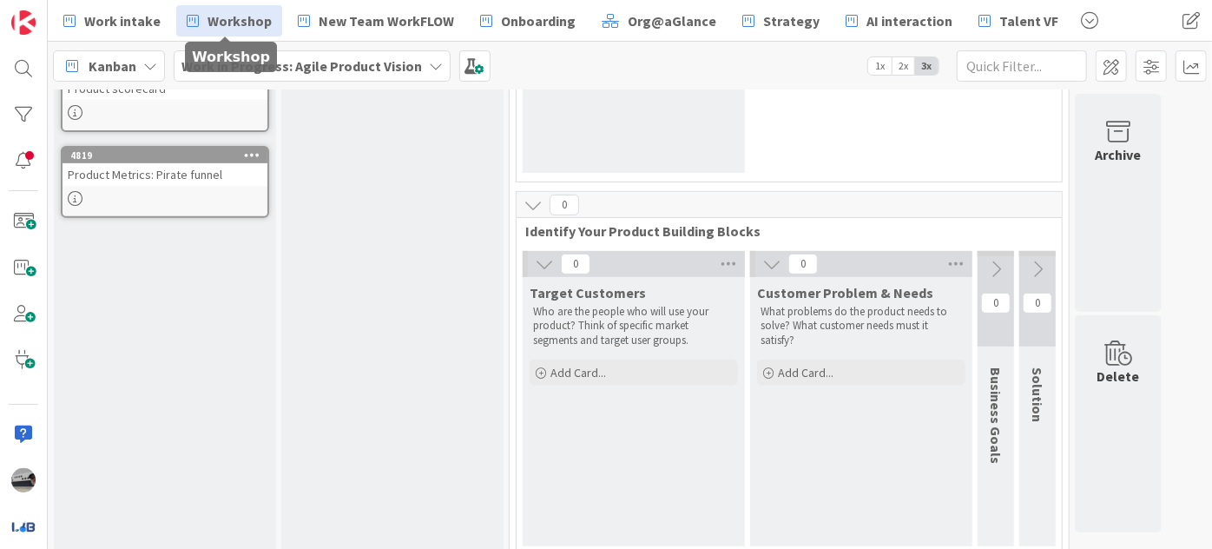
click at [238, 16] on span "Workshop" at bounding box center [239, 20] width 64 height 21
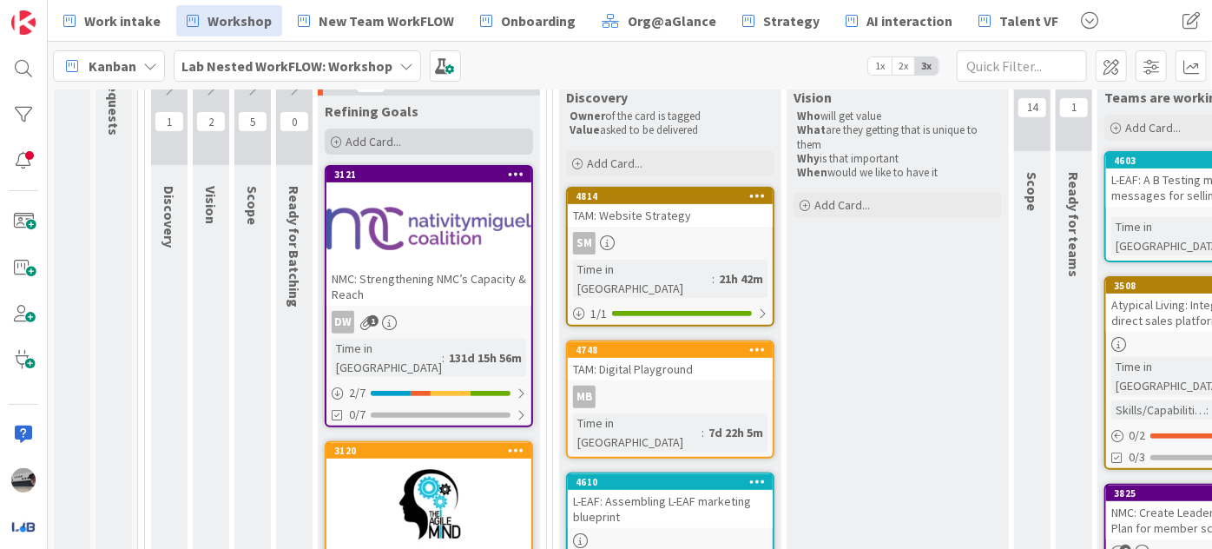
scroll to position [236, 0]
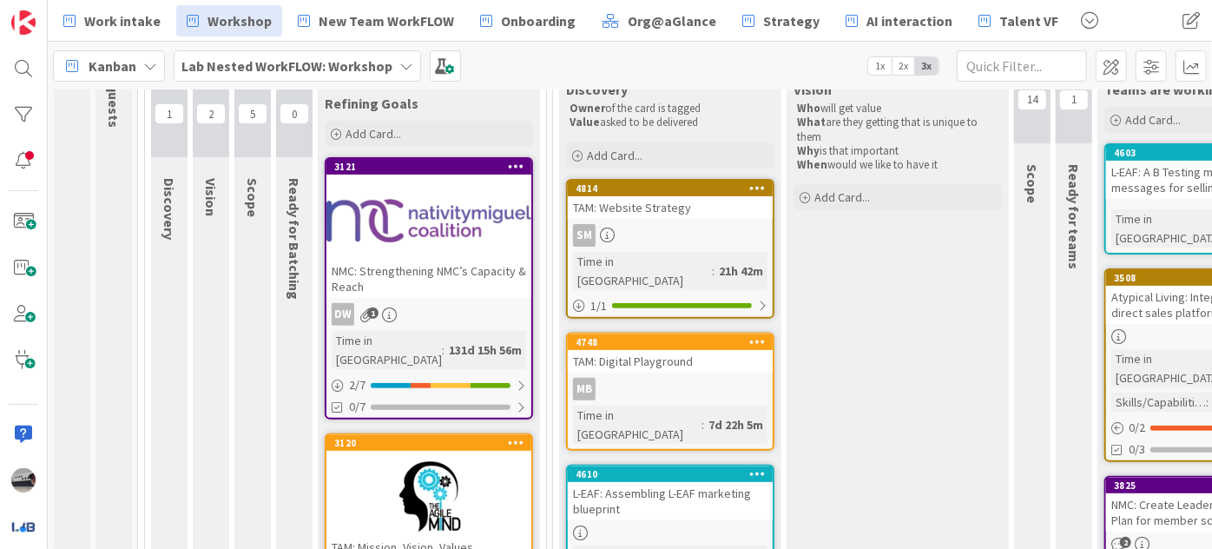
click at [475, 249] on div at bounding box center [428, 220] width 205 height 78
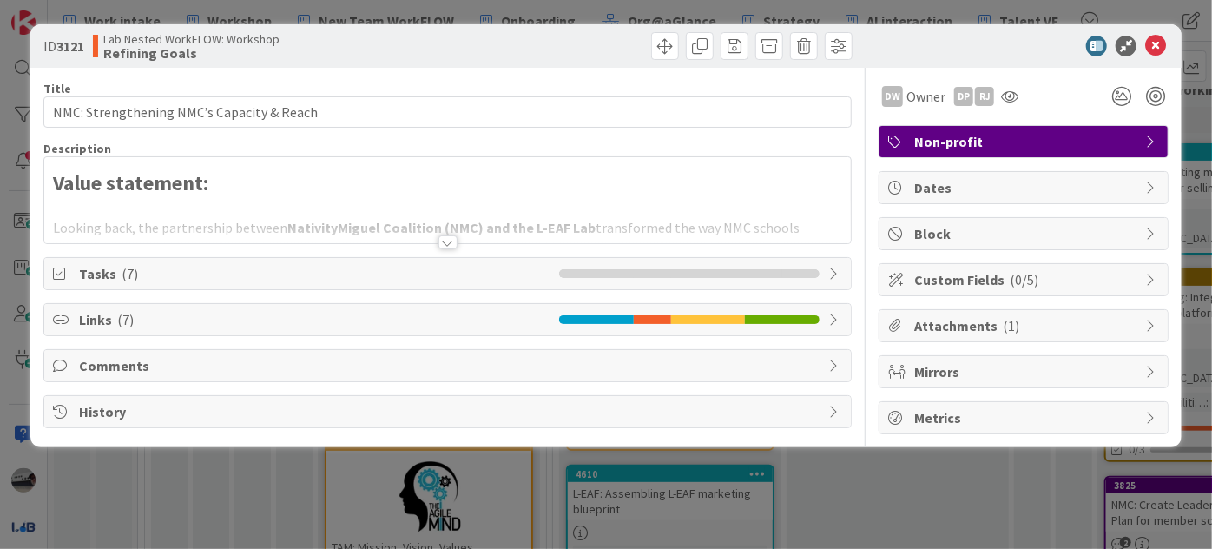
click at [449, 245] on div at bounding box center [447, 242] width 19 height 14
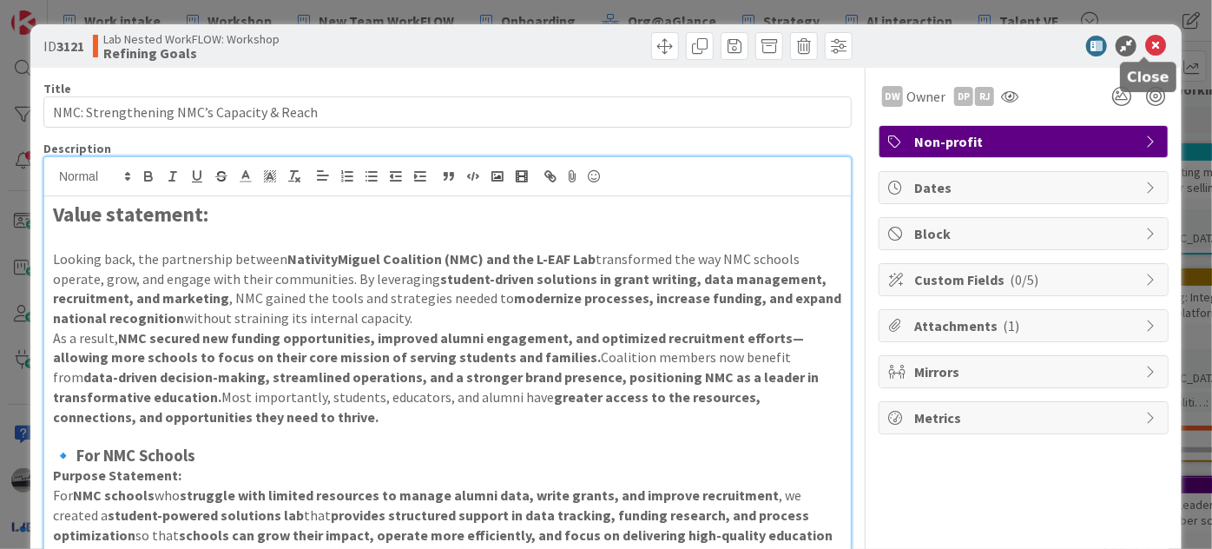
click at [1145, 48] on icon at bounding box center [1155, 46] width 21 height 21
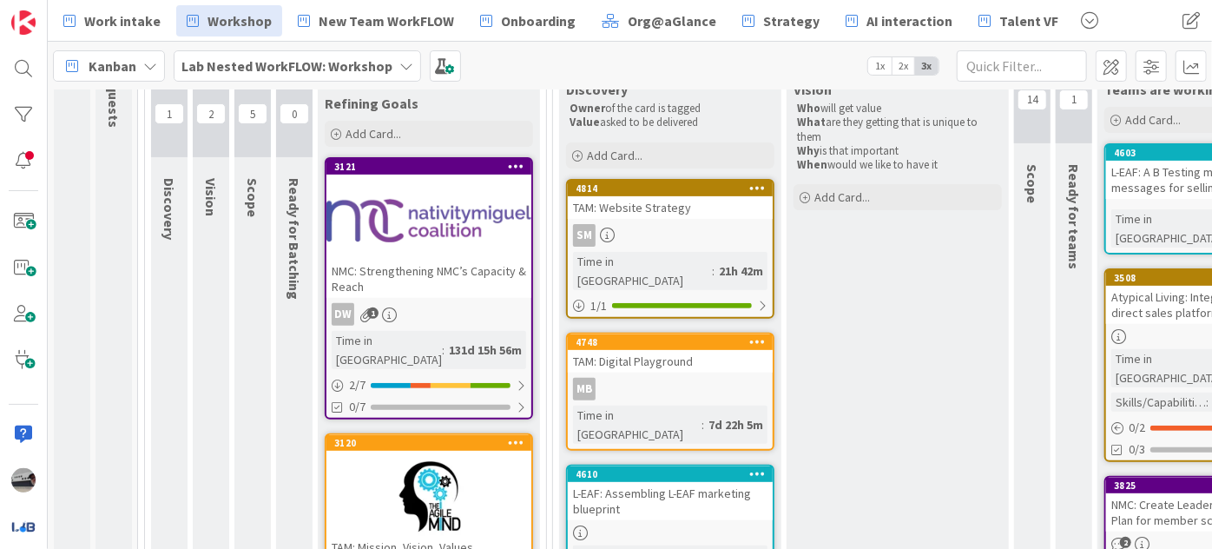
click at [368, 66] on b "Lab Nested WorkFLOW: Workshop" at bounding box center [286, 65] width 211 height 17
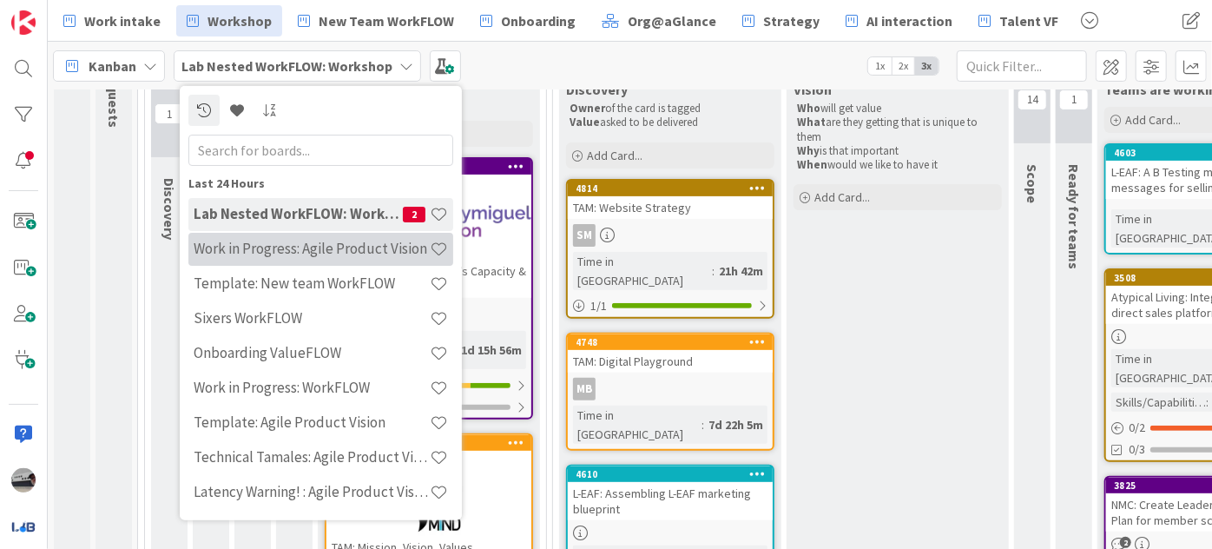
click at [326, 247] on h4 "Work in Progress: Agile Product Vision" at bounding box center [312, 248] width 236 height 17
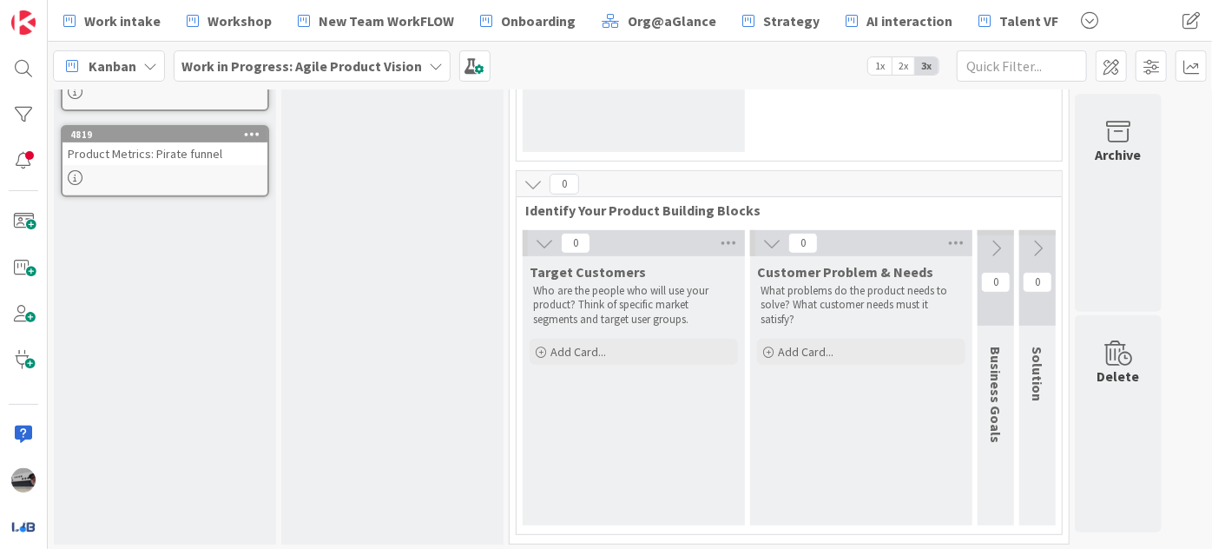
scroll to position [324, 0]
click at [545, 242] on icon at bounding box center [544, 241] width 19 height 19
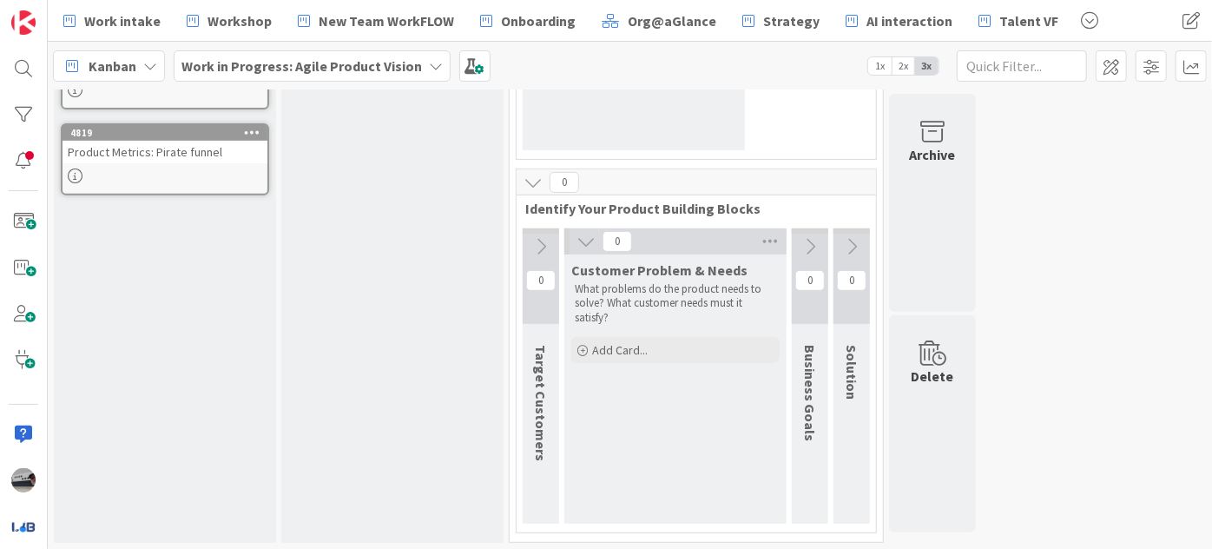
click at [582, 242] on icon at bounding box center [585, 241] width 19 height 19
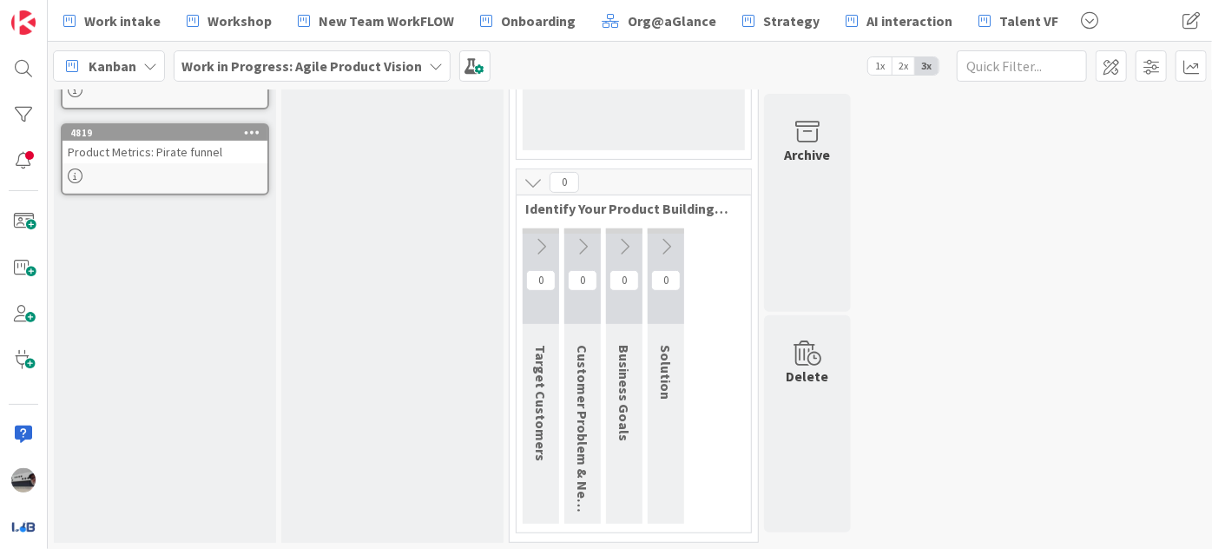
click at [628, 237] on icon at bounding box center [624, 246] width 19 height 19
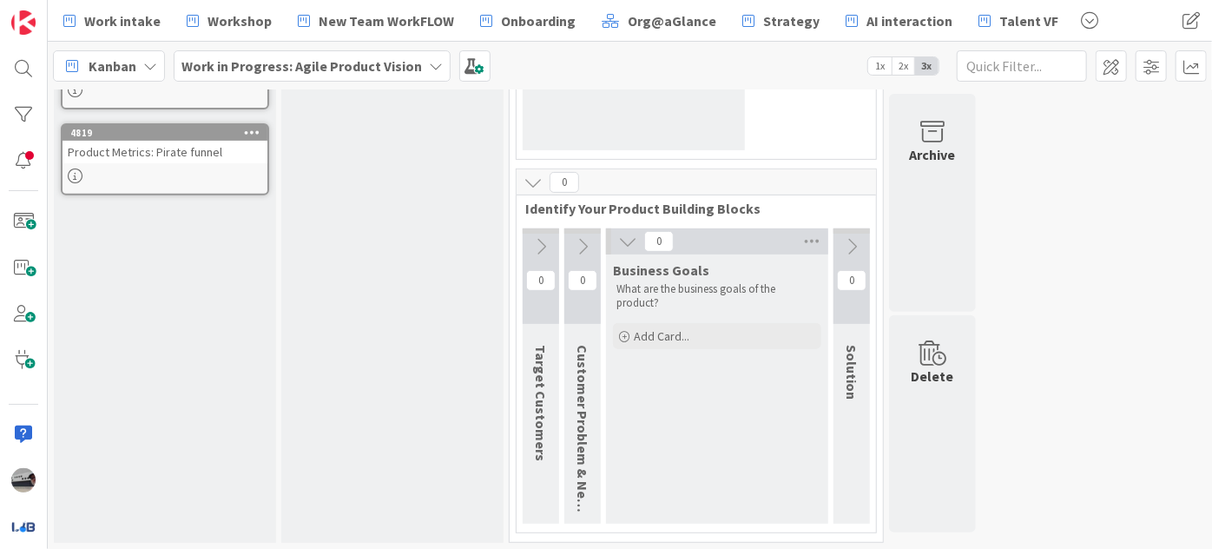
click at [853, 241] on icon at bounding box center [851, 246] width 19 height 19
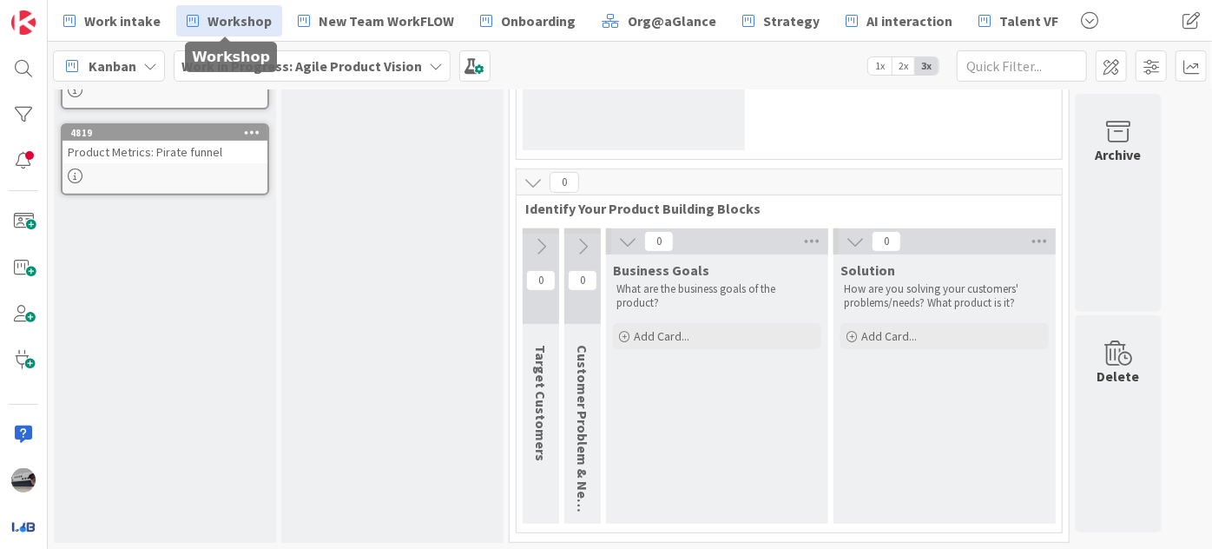
click at [236, 19] on span "Workshop" at bounding box center [239, 20] width 64 height 21
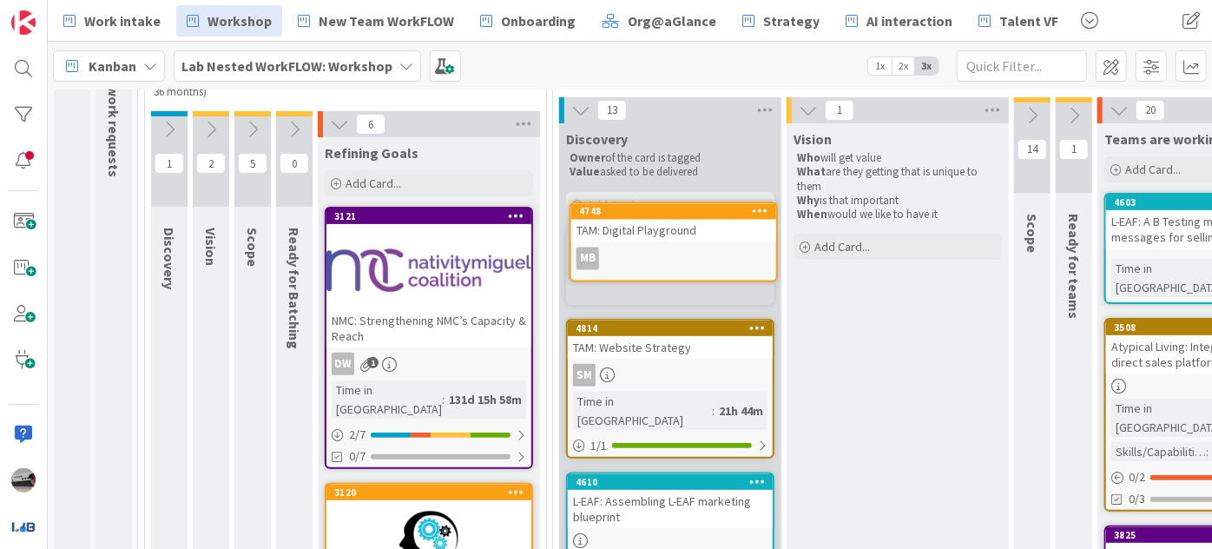
scroll to position [145, 0]
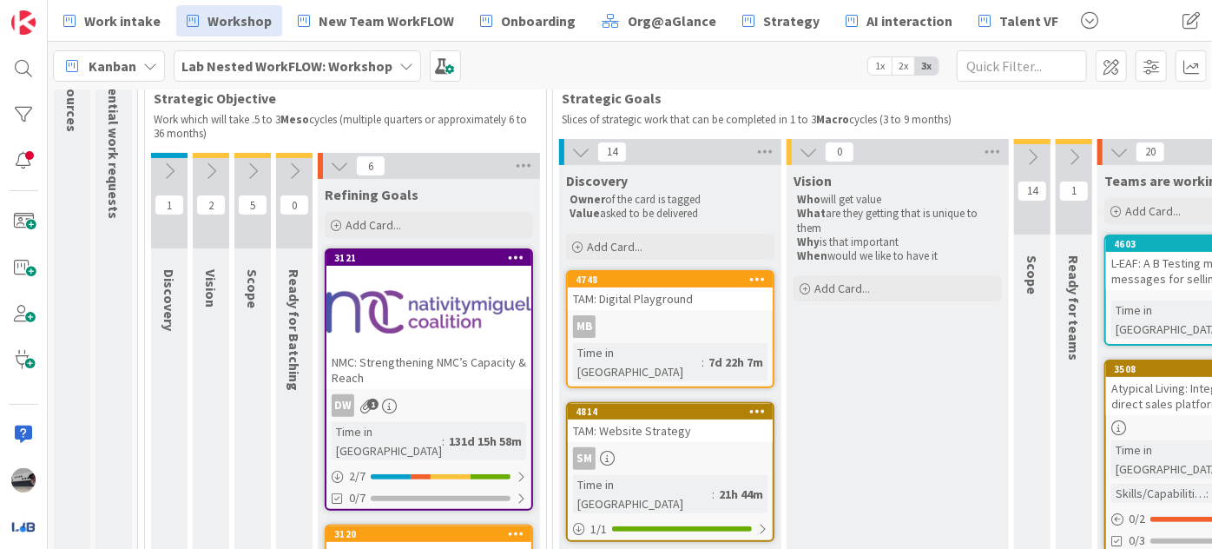
click at [1071, 149] on icon at bounding box center [1073, 157] width 19 height 19
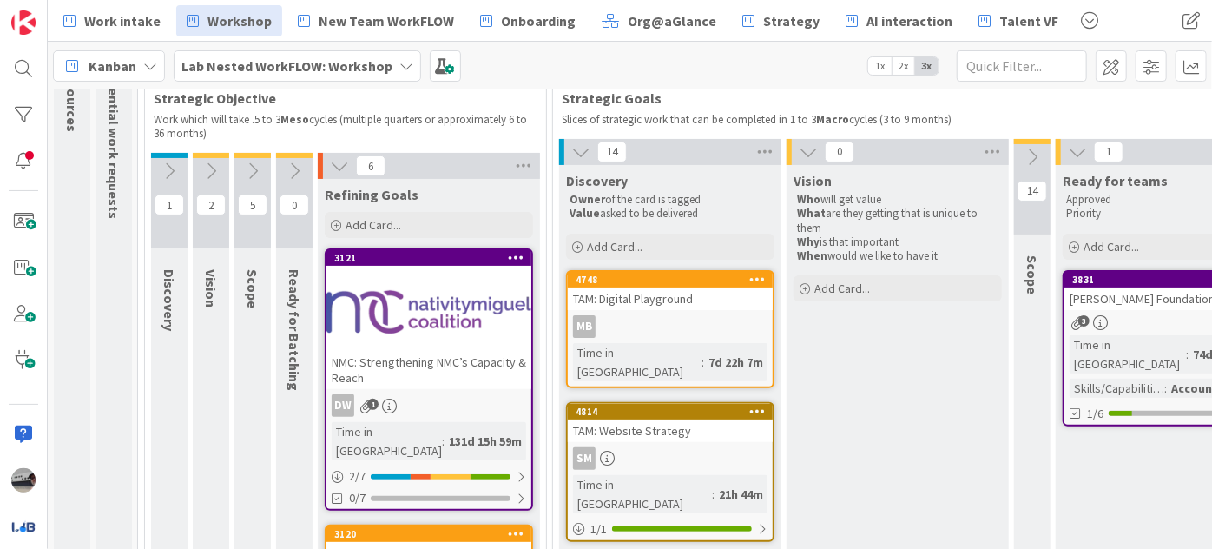
click at [338, 167] on icon at bounding box center [339, 165] width 19 height 19
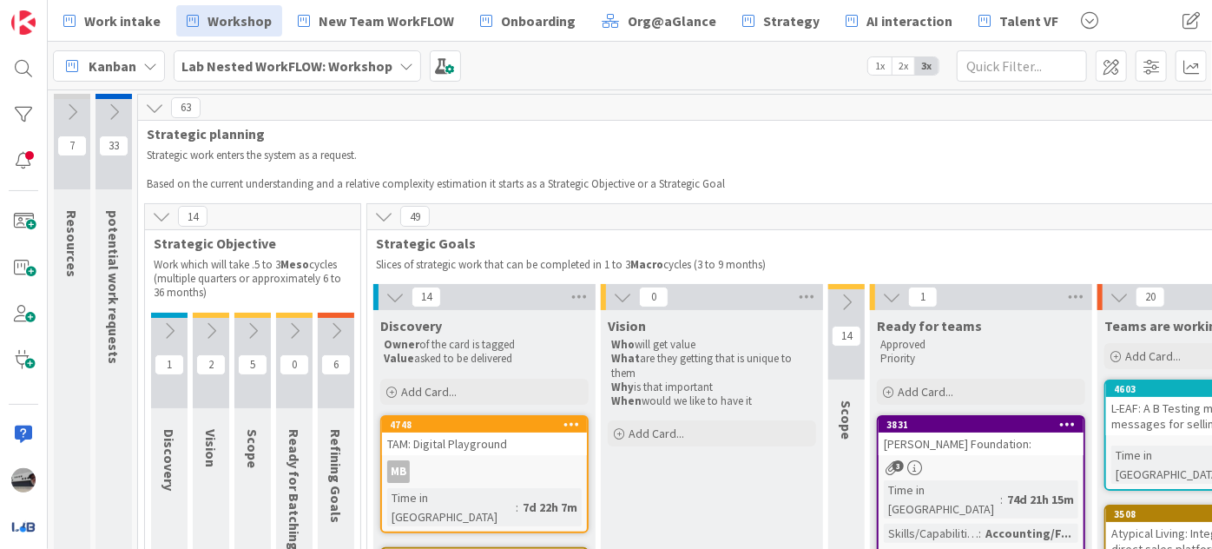
scroll to position [0, 0]
click at [156, 217] on icon at bounding box center [161, 216] width 19 height 19
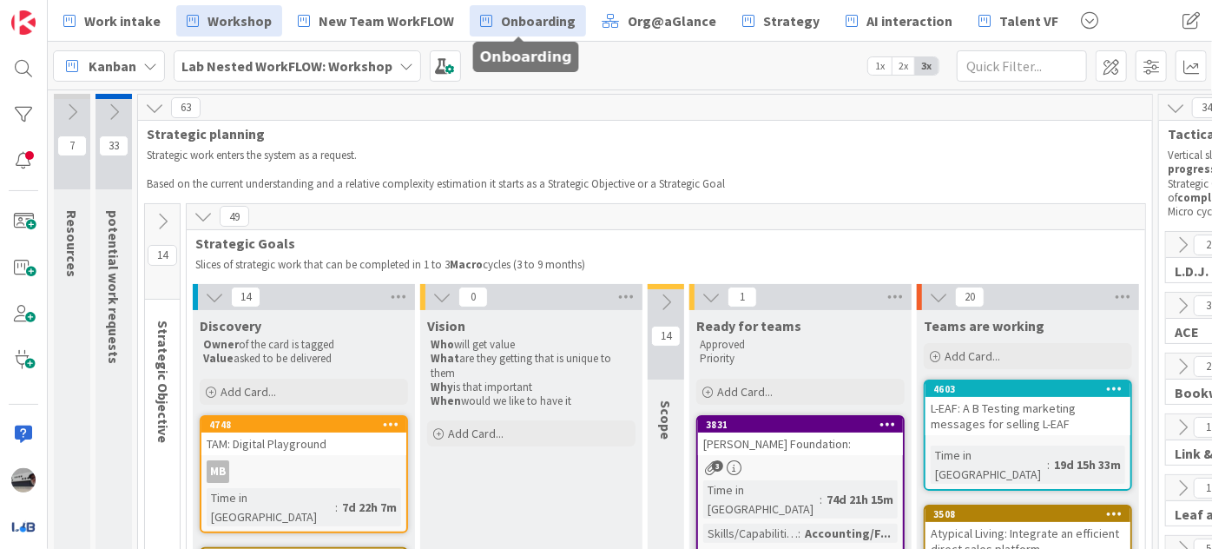
click at [508, 20] on span "Onboarding" at bounding box center [538, 20] width 75 height 21
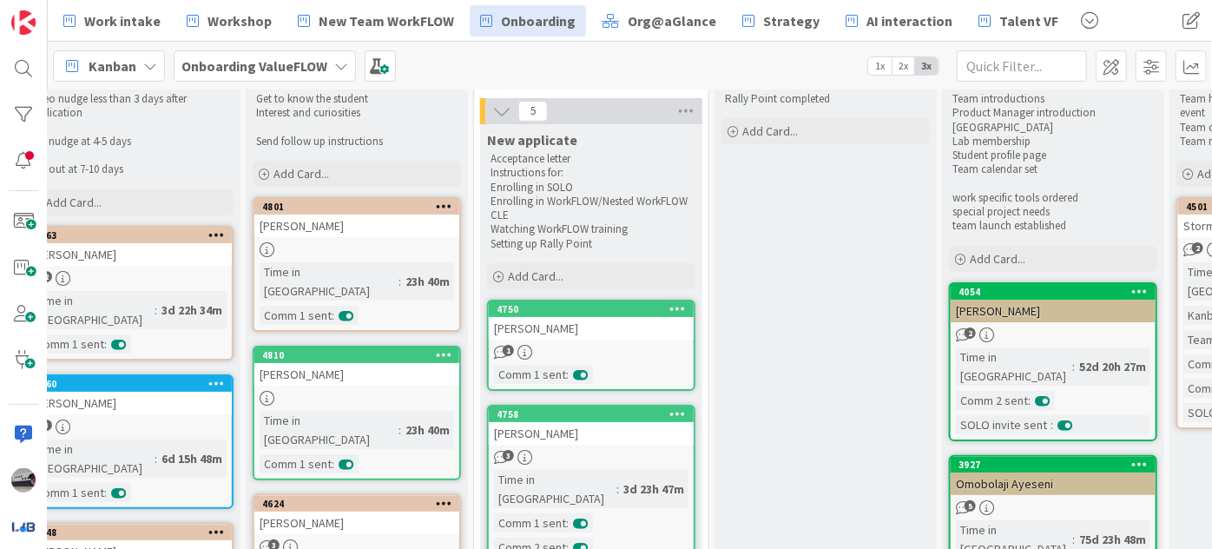
scroll to position [78, 305]
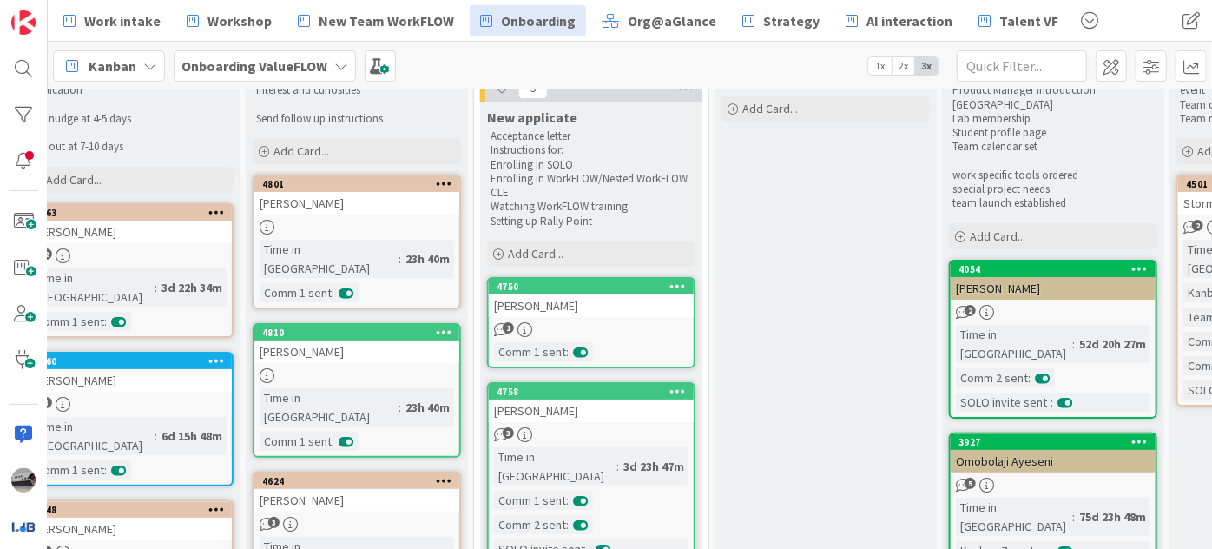
click at [608, 402] on div "Nate Abrahamson" at bounding box center [591, 410] width 205 height 23
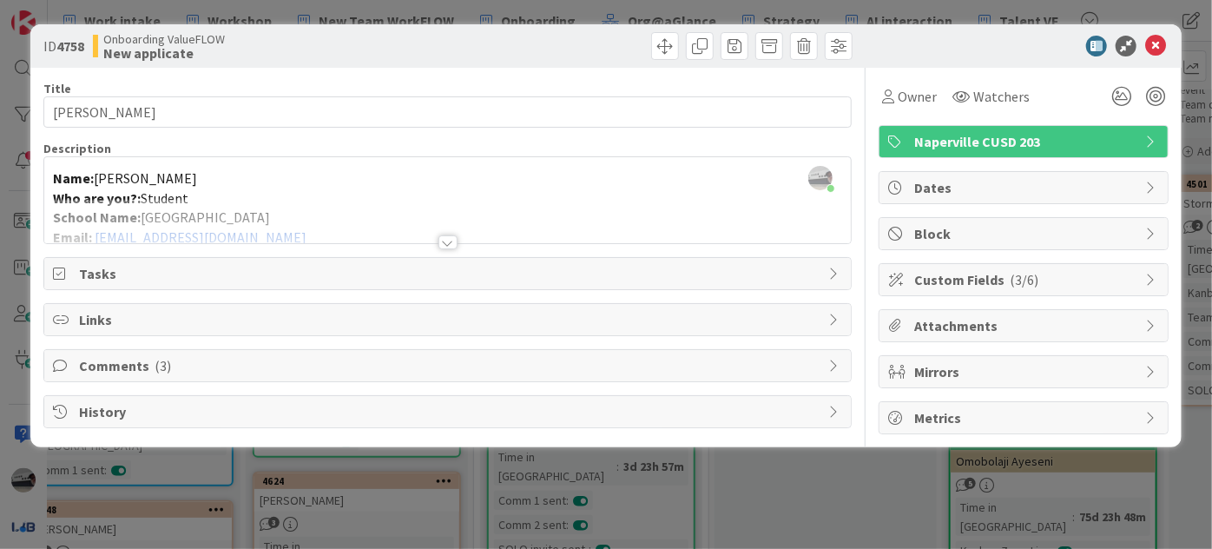
click at [444, 239] on div at bounding box center [447, 242] width 19 height 14
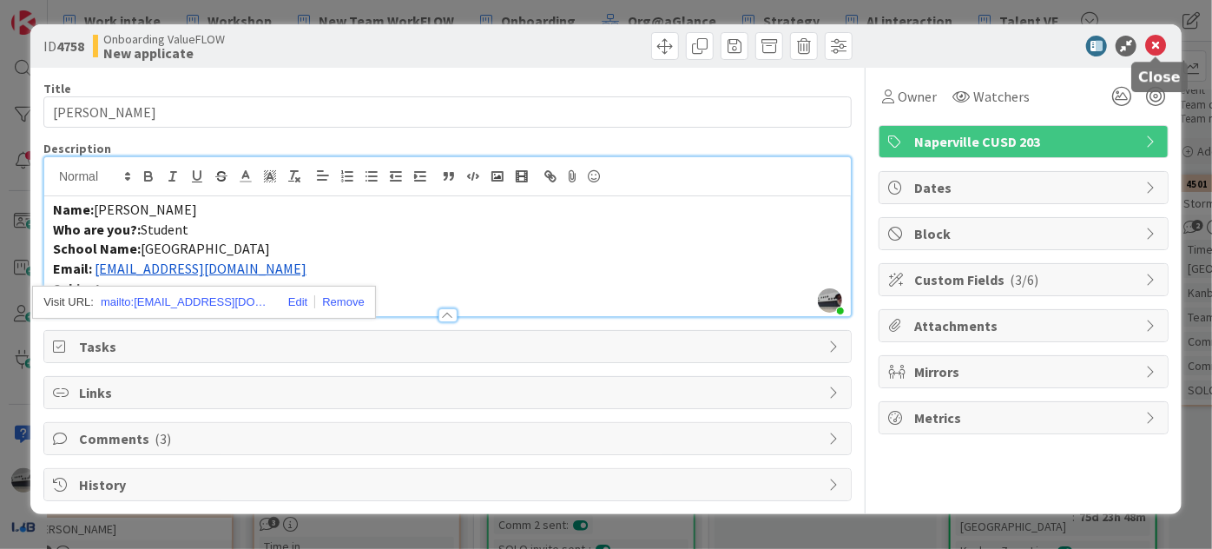
click at [1154, 45] on icon at bounding box center [1155, 46] width 21 height 21
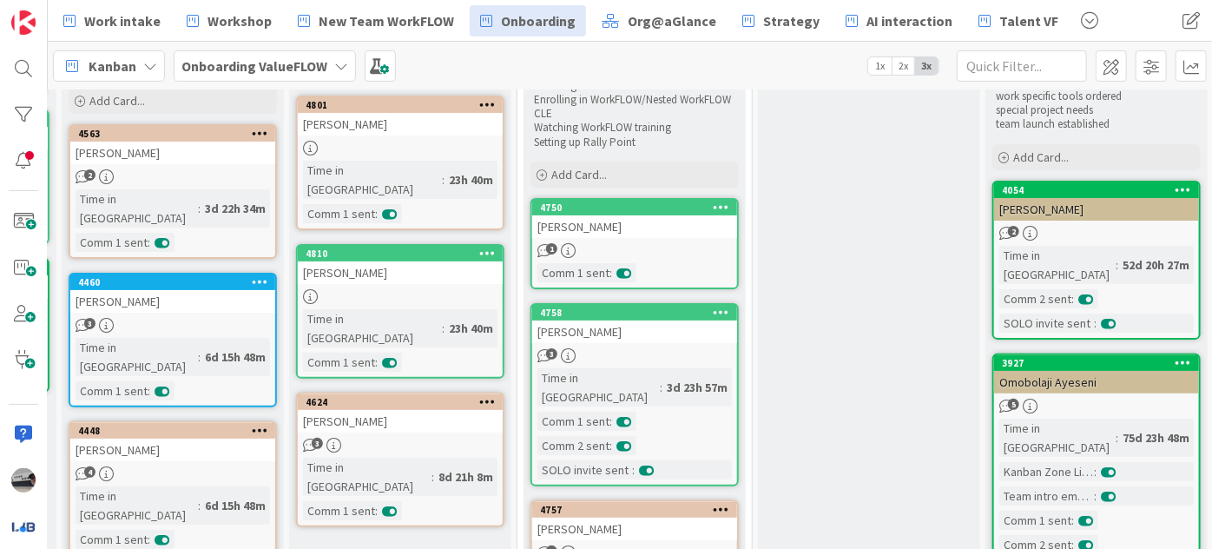
scroll to position [157, 271]
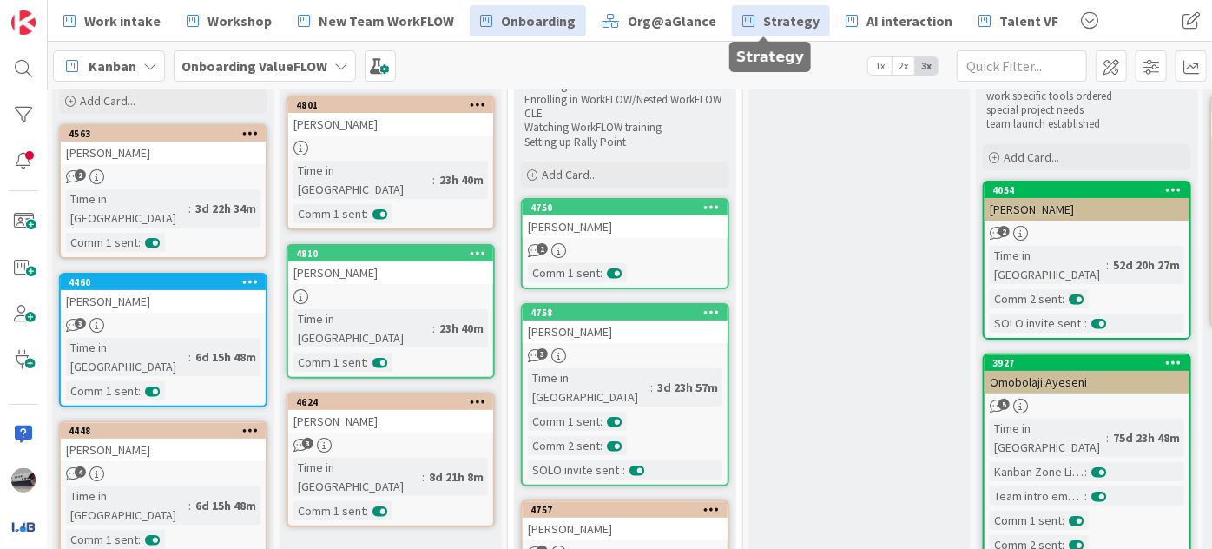
click at [797, 28] on span "Strategy" at bounding box center [791, 20] width 56 height 21
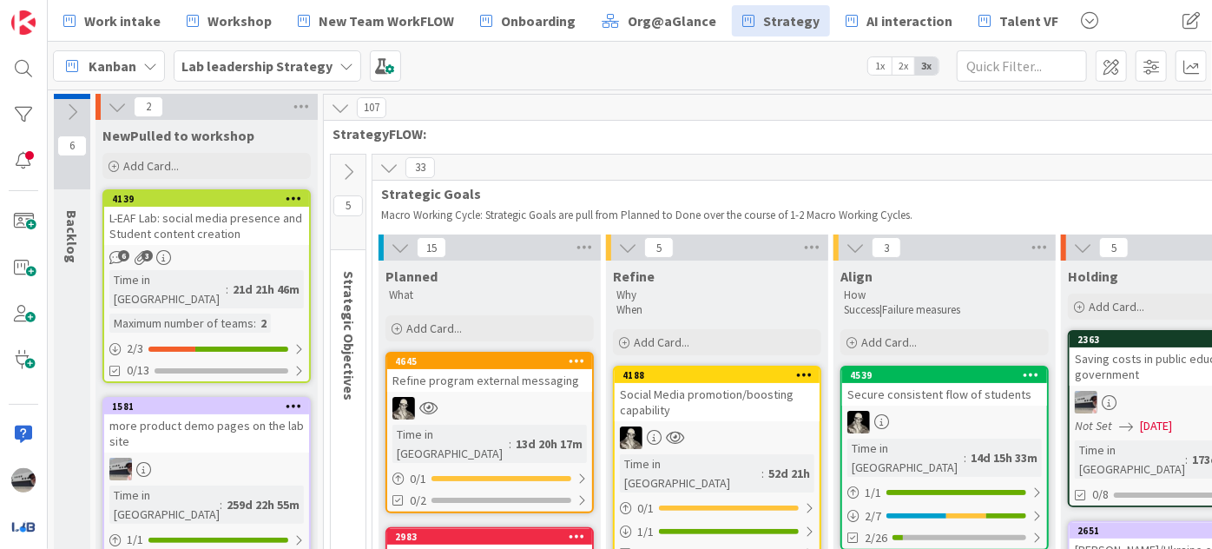
click at [393, 168] on icon at bounding box center [388, 167] width 19 height 19
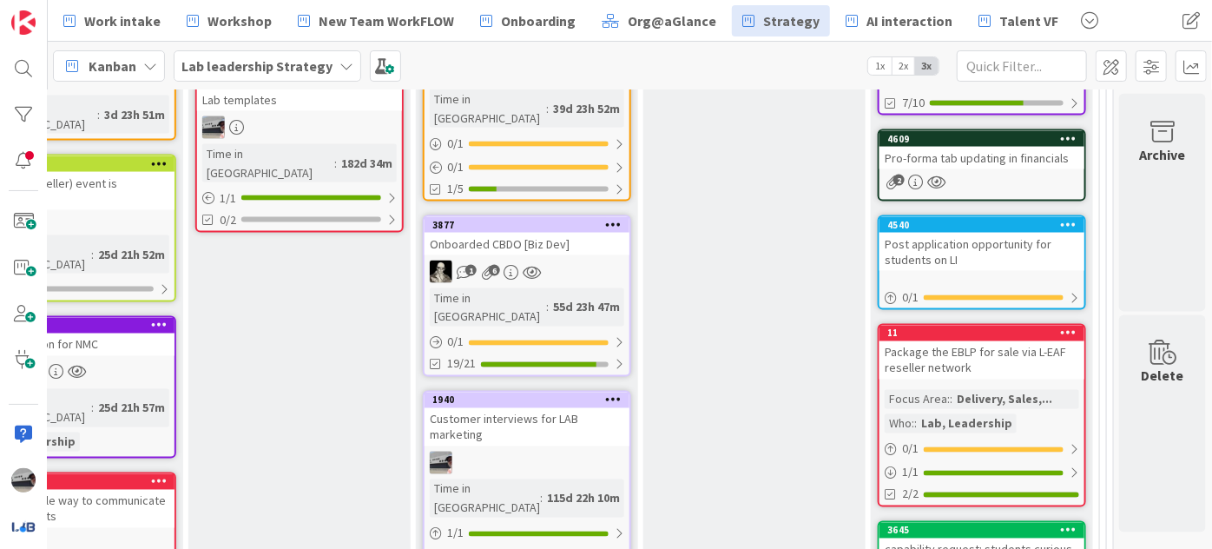
scroll to position [1420, 477]
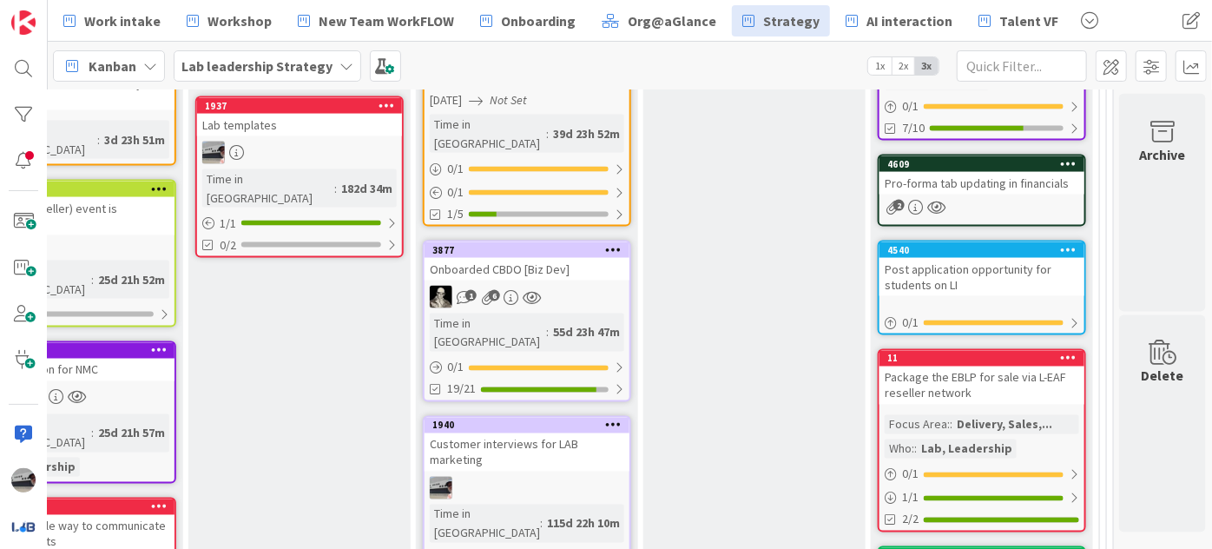
click at [594, 240] on link "3877 Onboarded CBDO [Biz Dev] 1 6 Time in Column : 55d 23h 47m 0 / 1 19/21" at bounding box center [527, 320] width 208 height 161
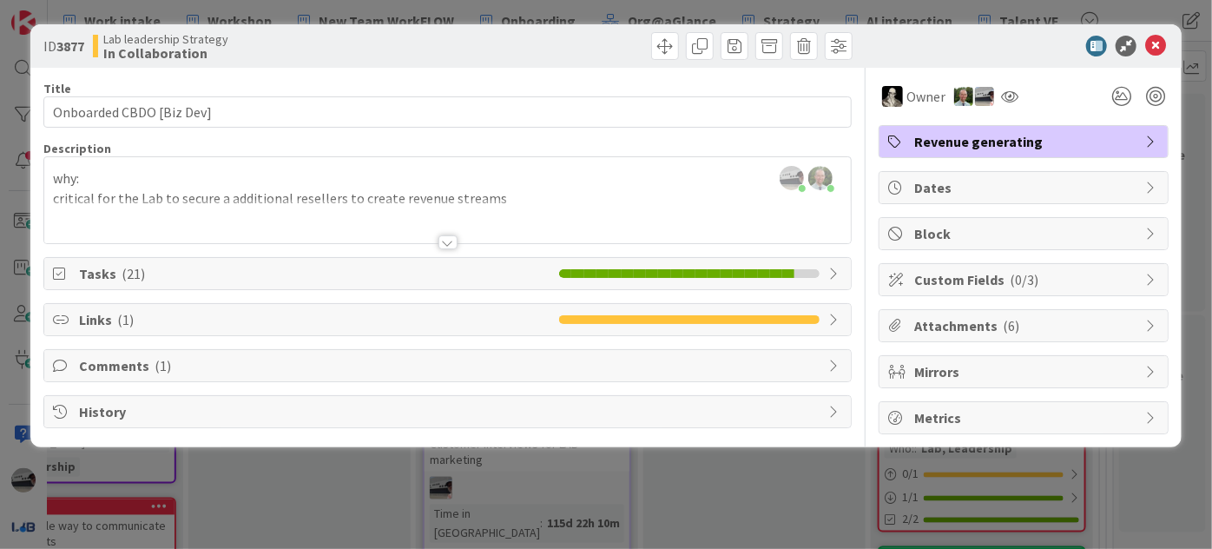
click at [828, 270] on icon at bounding box center [835, 273] width 14 height 14
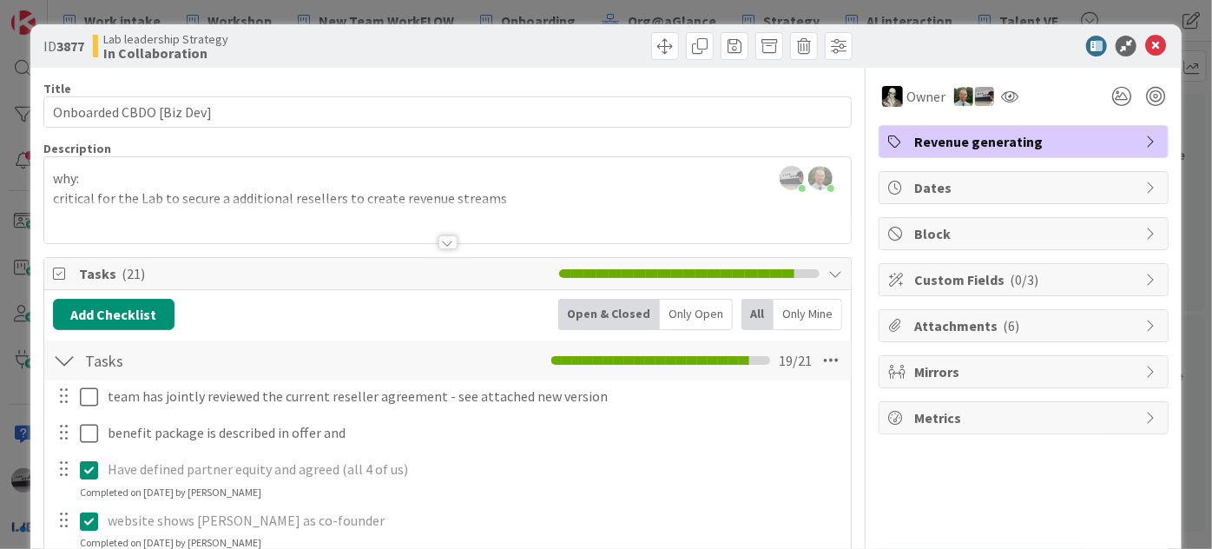
type input "Onboarded CBDO [Biz Dev]BEN"
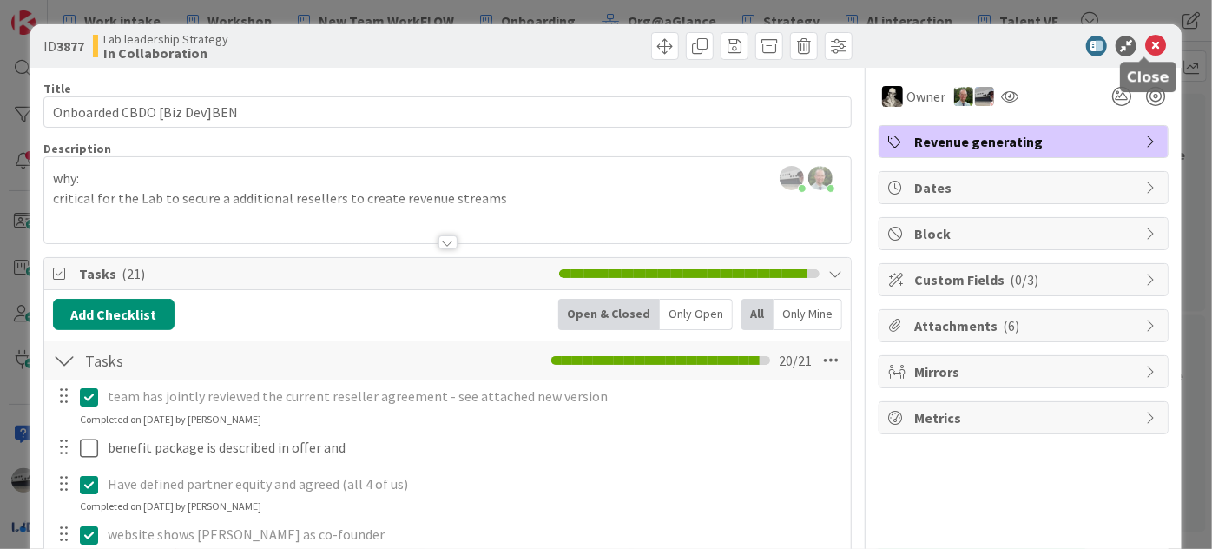
click at [1145, 40] on icon at bounding box center [1155, 46] width 21 height 21
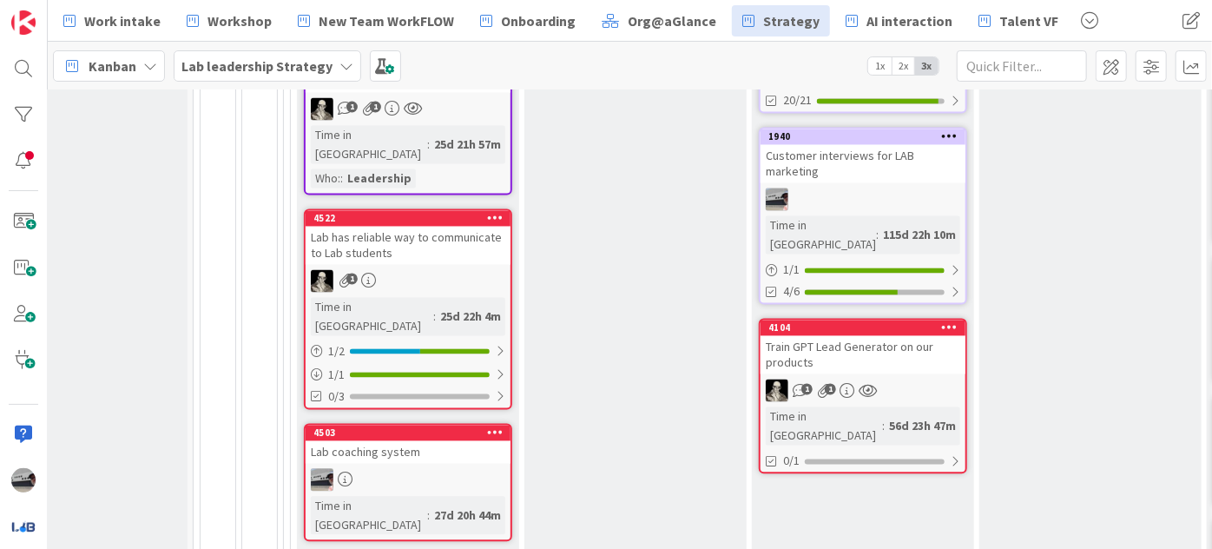
scroll to position [1736, 130]
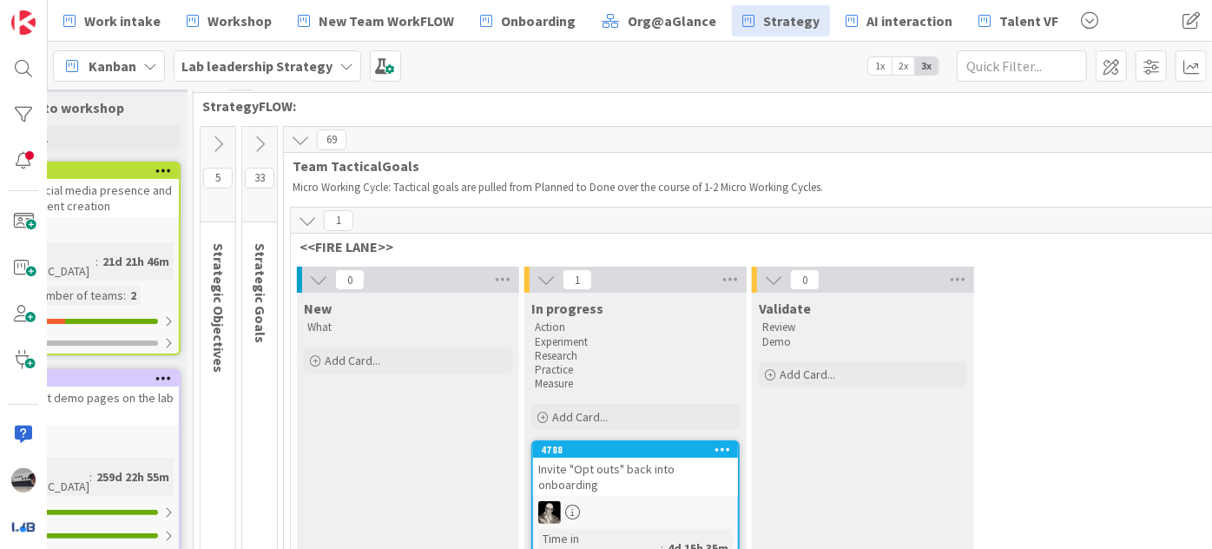
scroll to position [0, 130]
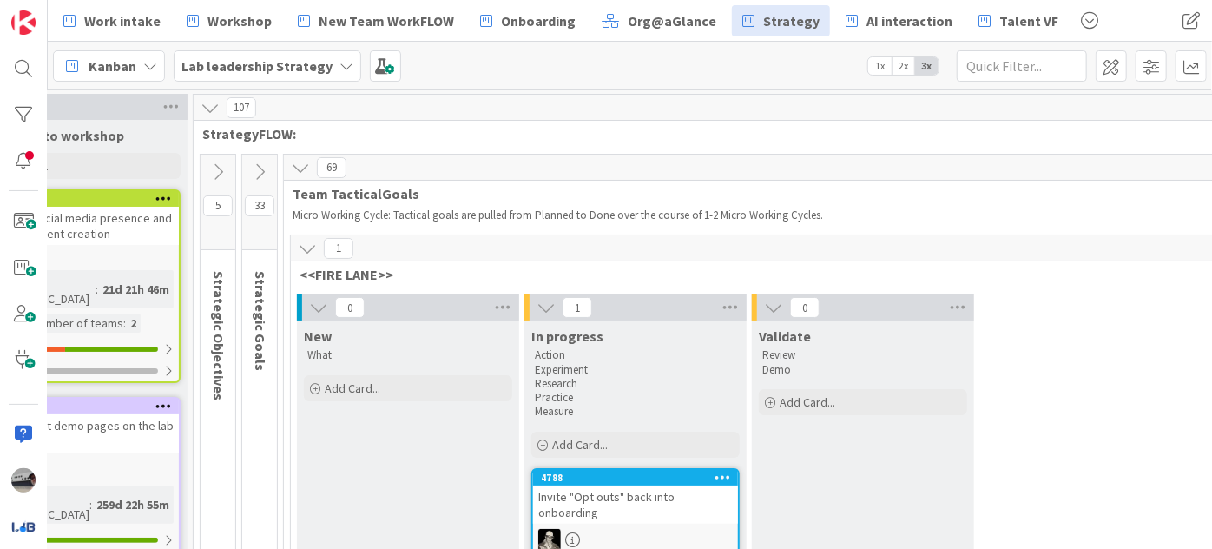
click at [260, 168] on icon at bounding box center [259, 171] width 19 height 19
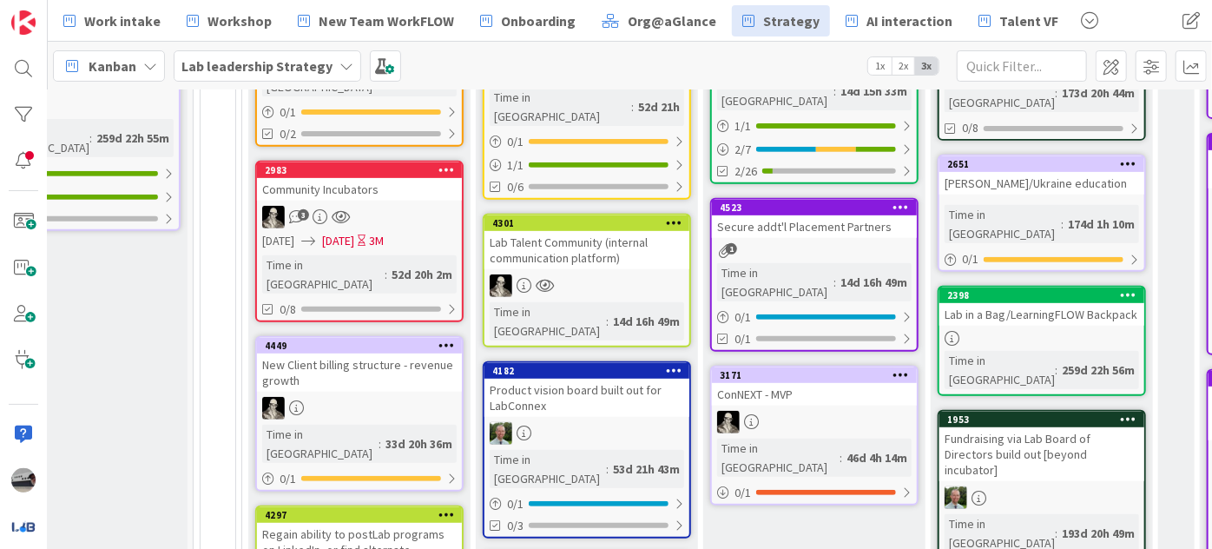
scroll to position [394, 130]
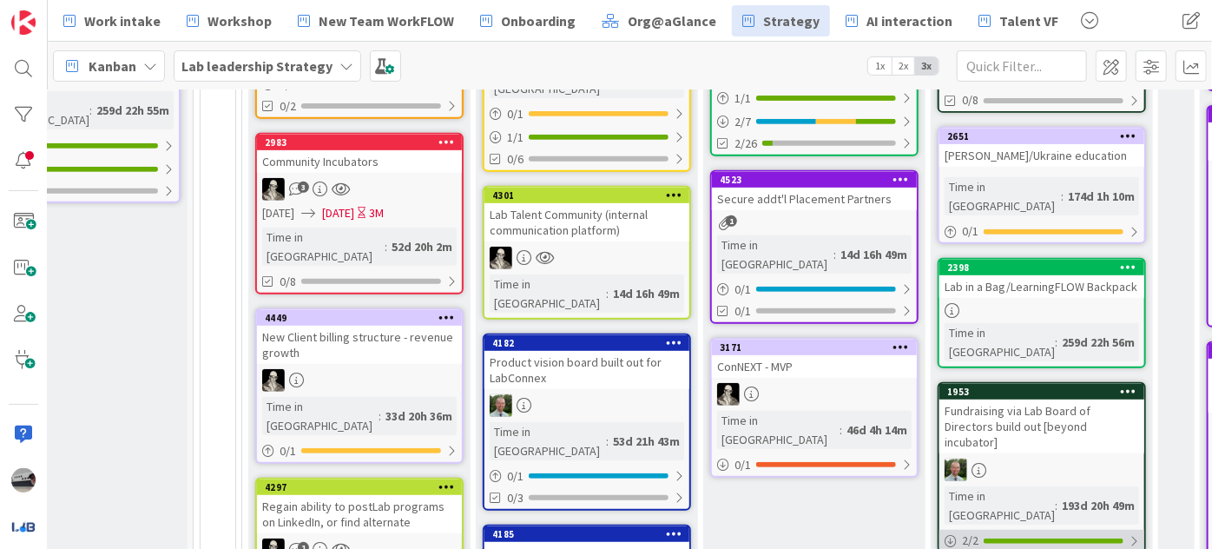
click at [1134, 534] on div at bounding box center [1133, 541] width 10 height 14
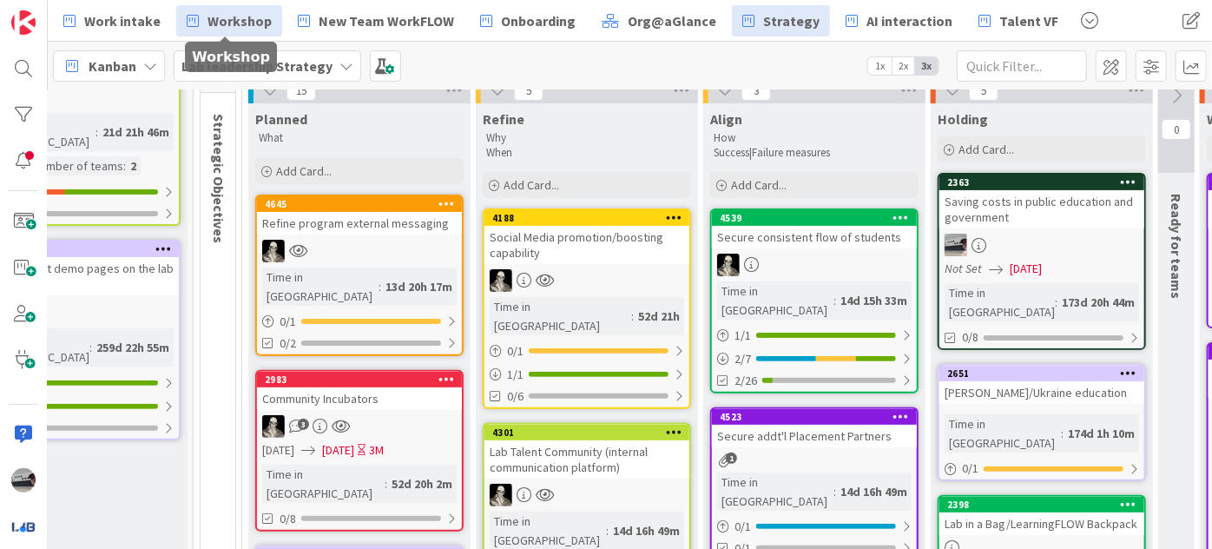
click at [214, 18] on span "Workshop" at bounding box center [239, 20] width 64 height 21
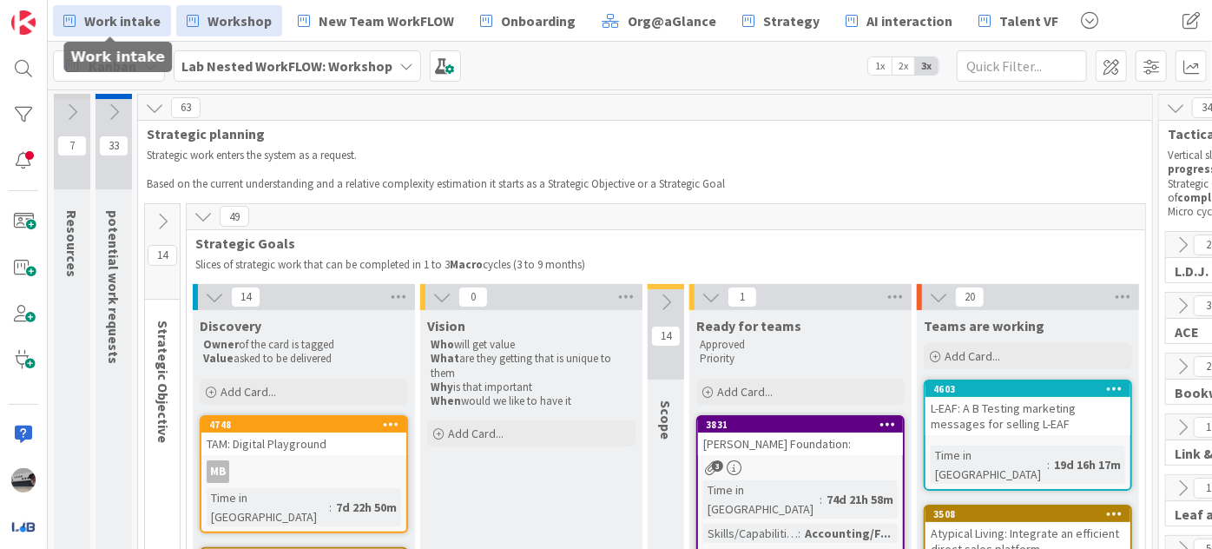
click at [130, 16] on span "Work intake" at bounding box center [122, 20] width 76 height 21
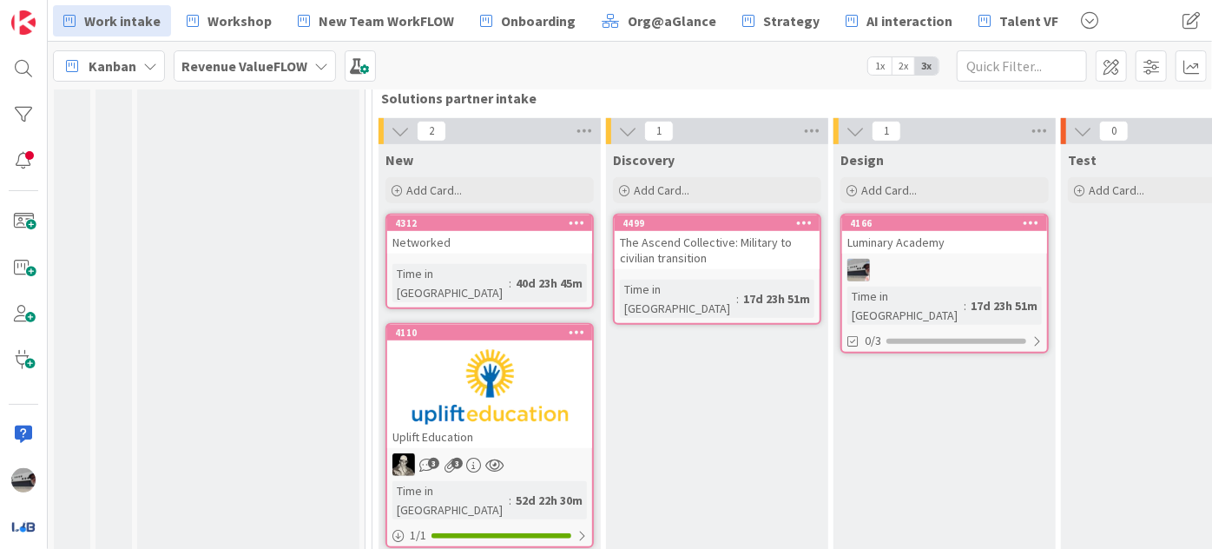
scroll to position [310, 0]
